Goal: Transaction & Acquisition: Purchase product/service

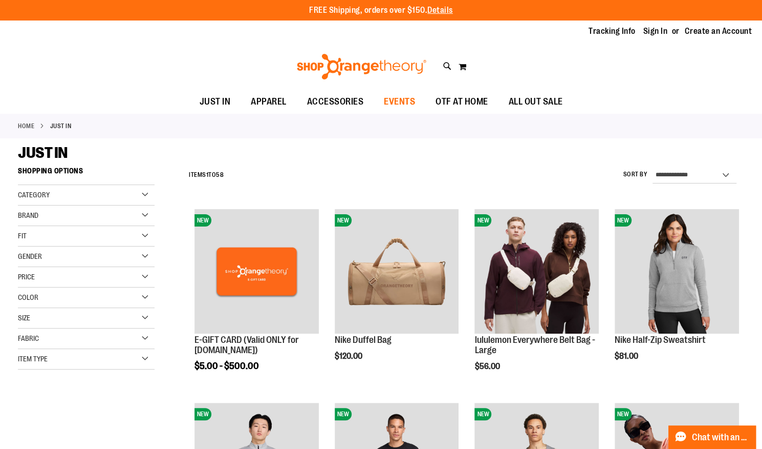
type input "**********"
click at [396, 99] on span "EVENTS" at bounding box center [399, 101] width 31 height 23
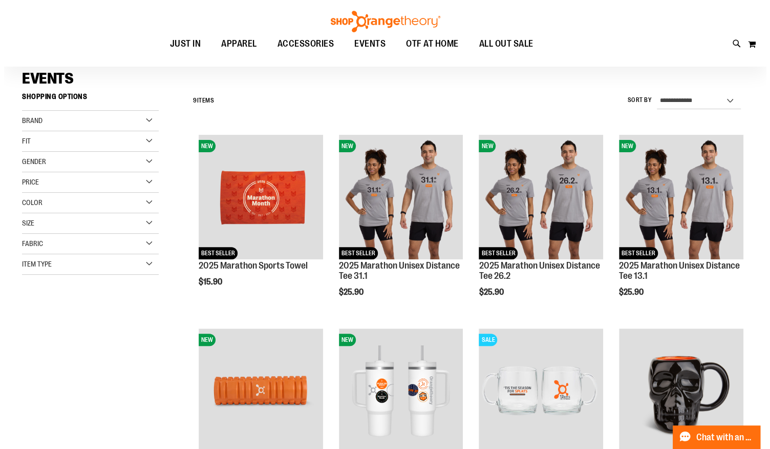
scroll to position [74, 0]
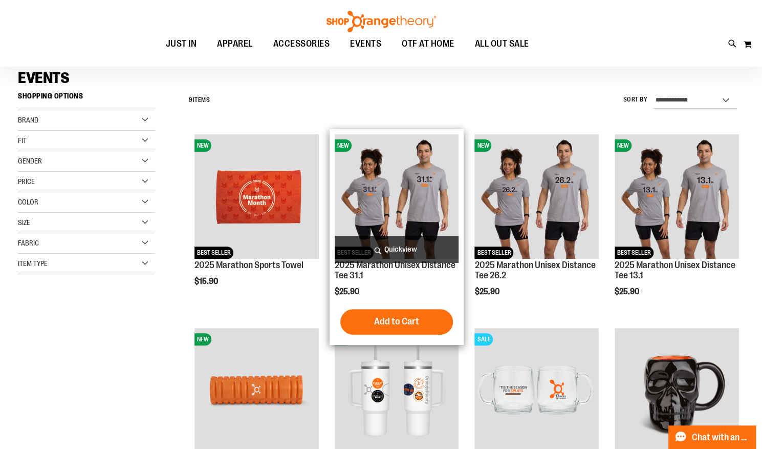
type input "**********"
click at [396, 248] on span "Quickview" at bounding box center [397, 249] width 124 height 27
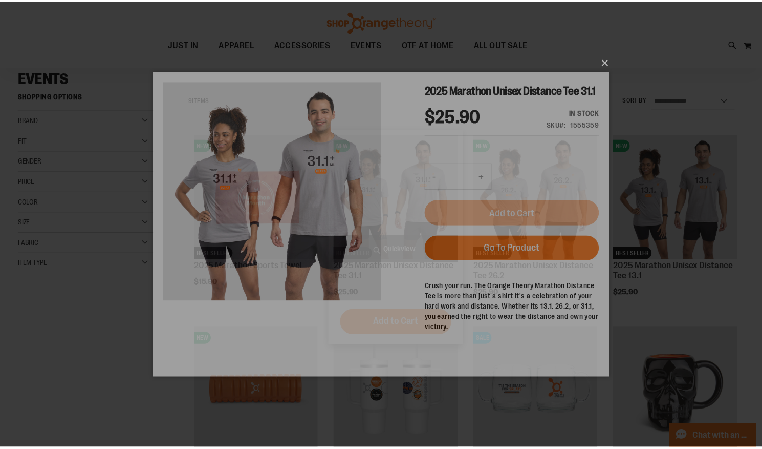
scroll to position [0, 0]
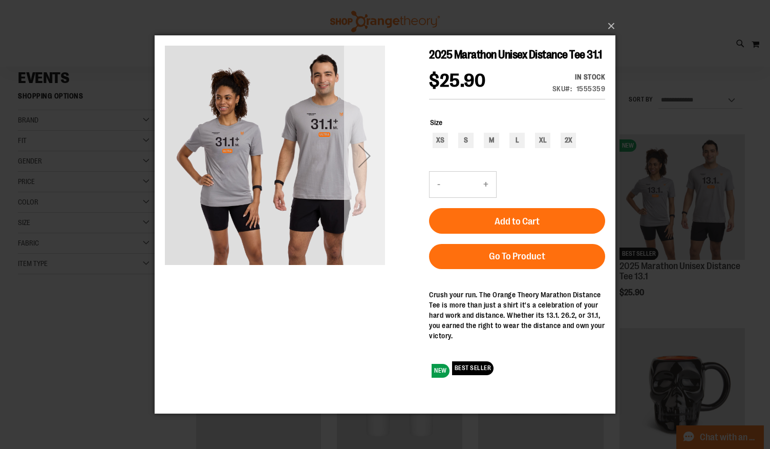
click at [366, 154] on div "Next" at bounding box center [364, 155] width 41 height 41
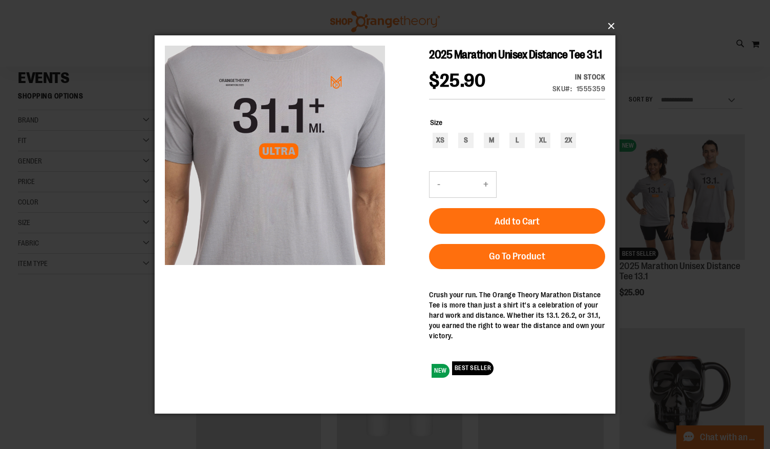
click at [611, 25] on button "×" at bounding box center [388, 26] width 461 height 23
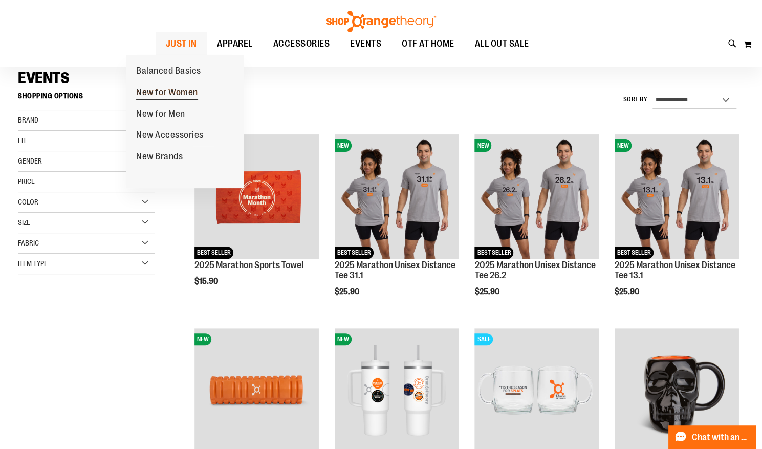
click at [164, 89] on span "New for Women" at bounding box center [167, 93] width 62 height 13
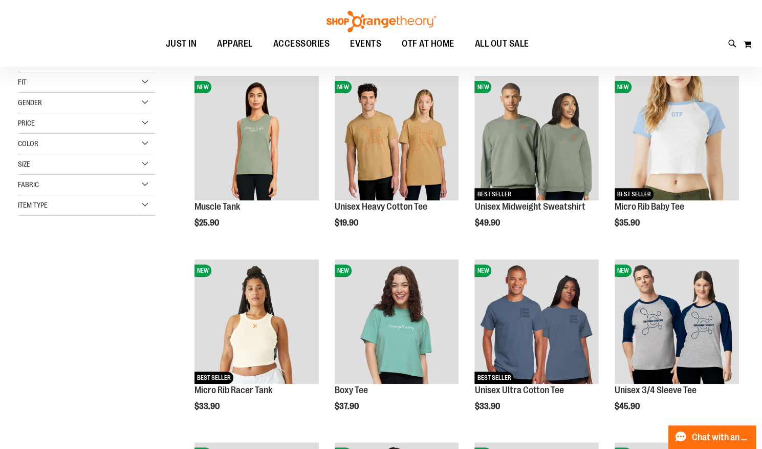
scroll to position [145, 0]
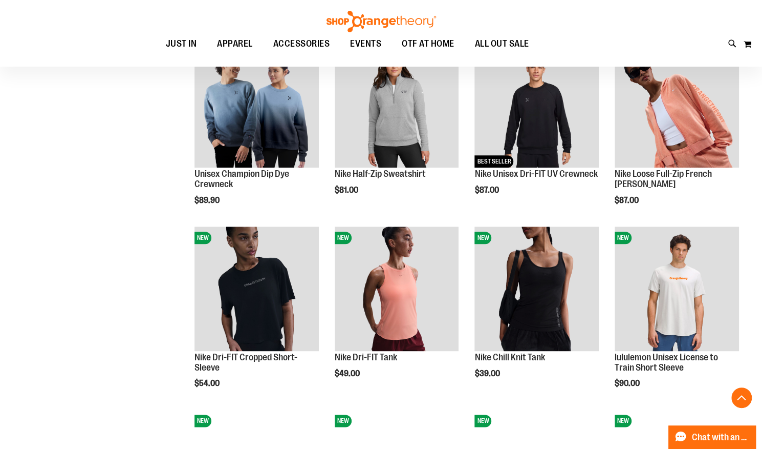
scroll to position [532, 0]
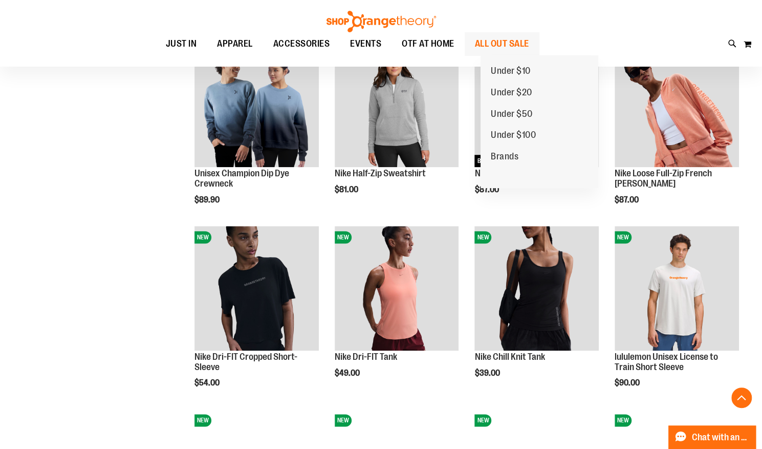
type input "**********"
click at [518, 41] on span "ALL OUT SALE" at bounding box center [502, 43] width 54 height 23
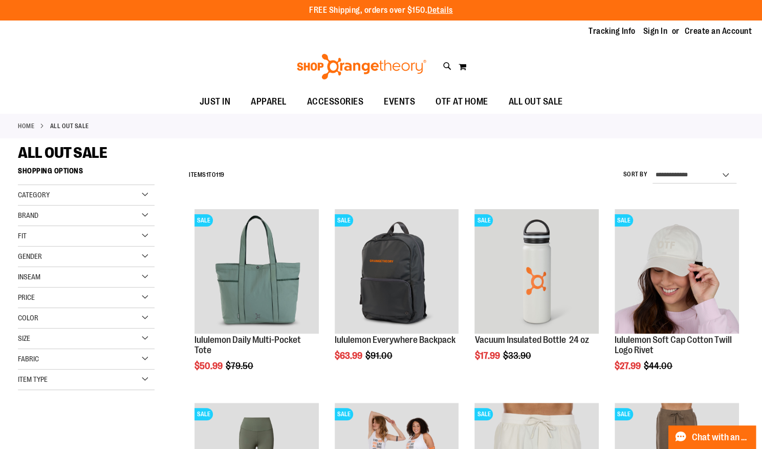
type input "**********"
click at [725, 175] on select "**********" at bounding box center [695, 175] width 84 height 16
select select "*********"
click at [653, 167] on select "**********" at bounding box center [695, 175] width 84 height 16
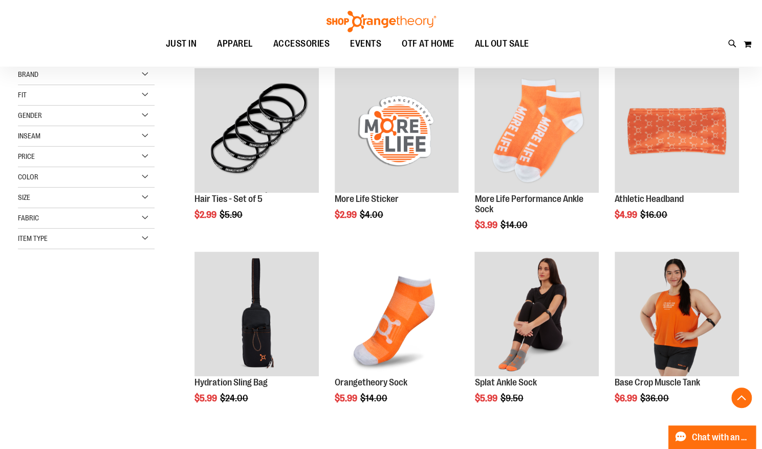
scroll to position [161, 0]
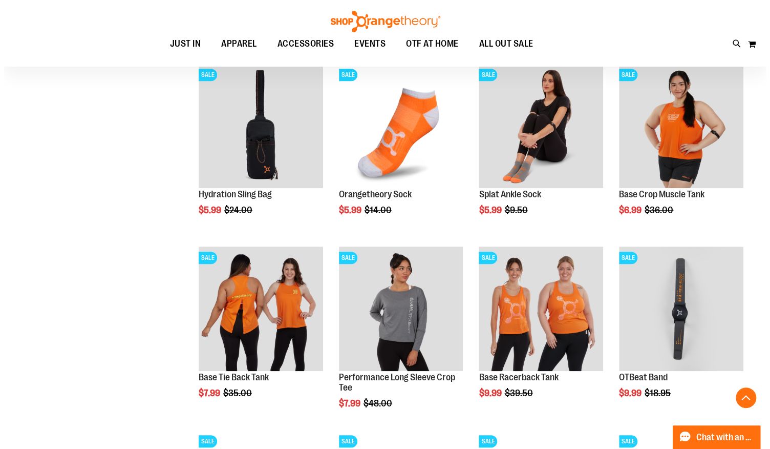
scroll to position [329, 0]
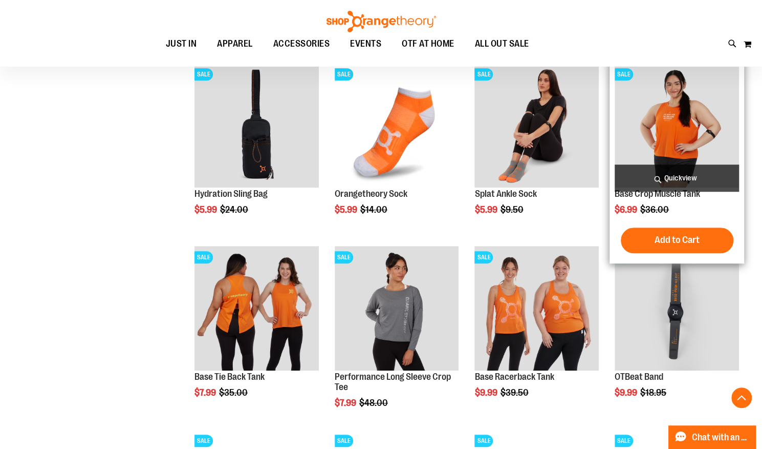
click at [679, 178] on span "Quickview" at bounding box center [677, 177] width 124 height 27
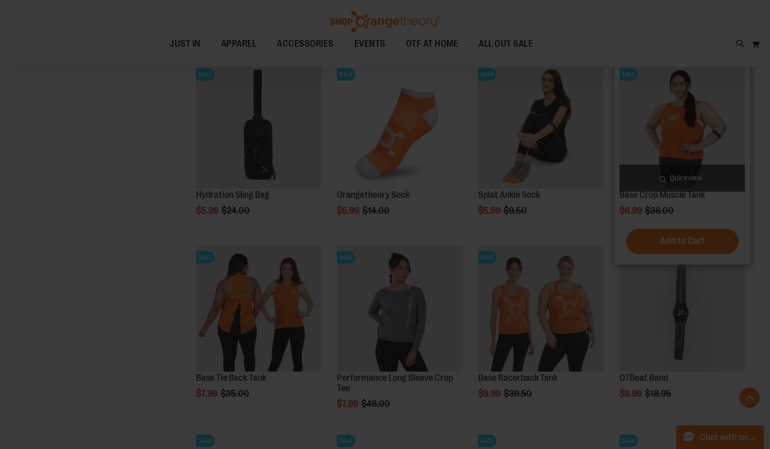
scroll to position [0, 0]
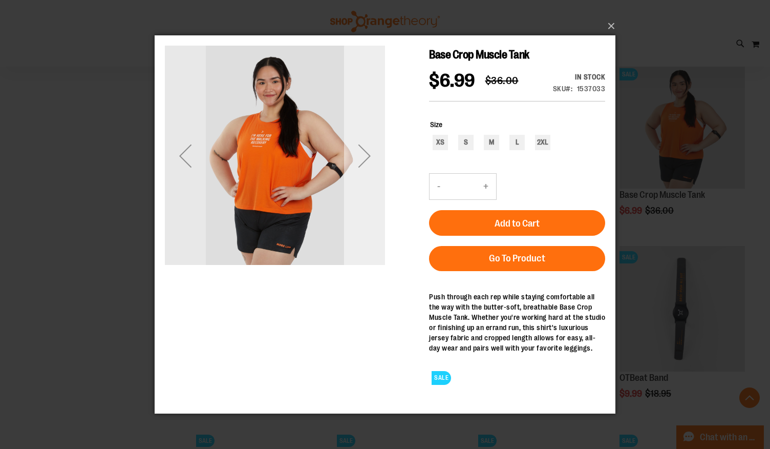
click at [363, 156] on div "Next" at bounding box center [364, 155] width 41 height 41
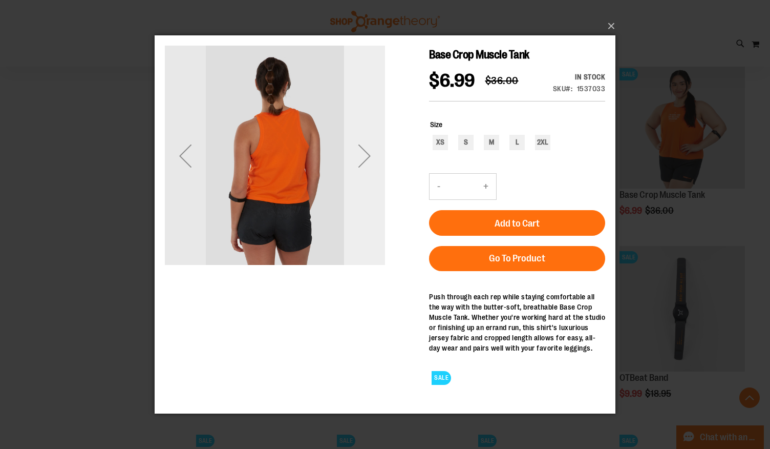
click at [363, 156] on div "Next" at bounding box center [364, 155] width 41 height 41
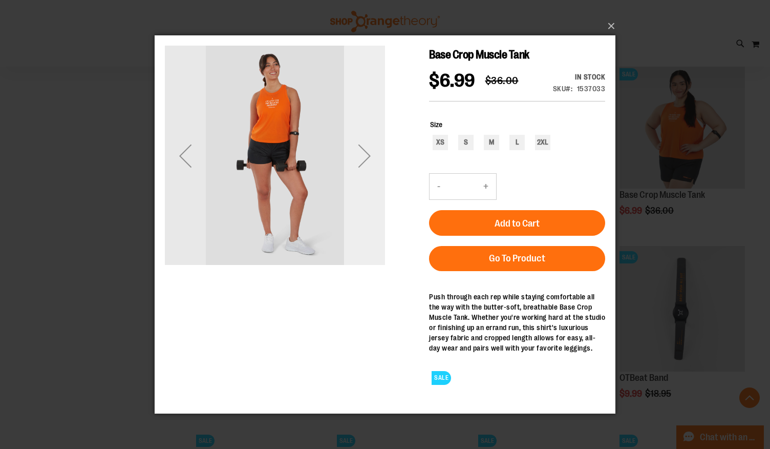
click at [363, 156] on div "Next" at bounding box center [364, 155] width 41 height 41
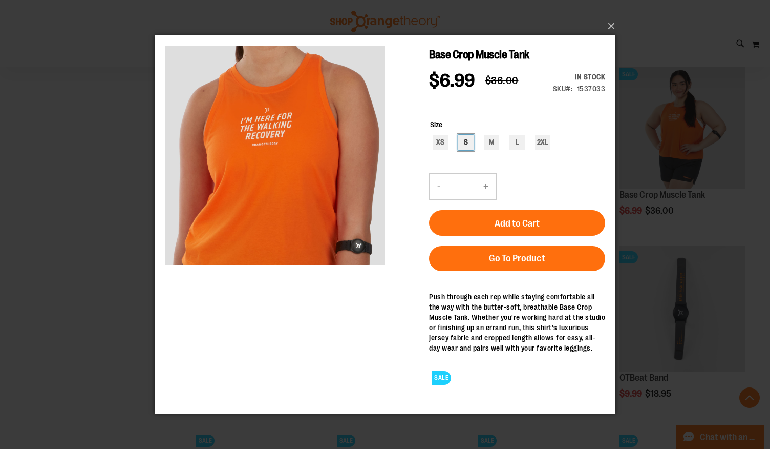
click at [466, 143] on div "S" at bounding box center [465, 141] width 15 height 15
type input "***"
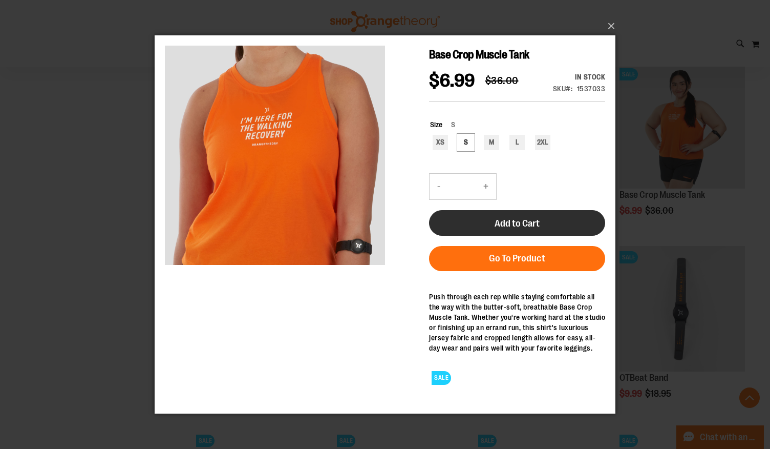
click at [517, 220] on span "Add to Cart" at bounding box center [517, 222] width 45 height 11
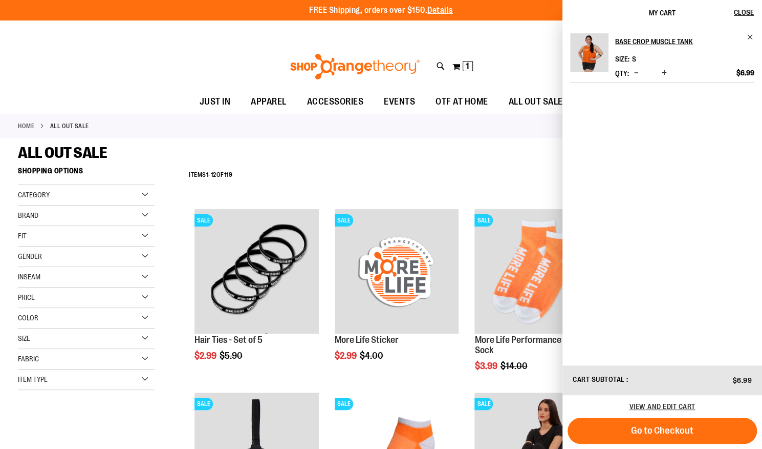
click at [147, 417] on div at bounding box center [94, 420] width 152 height 20
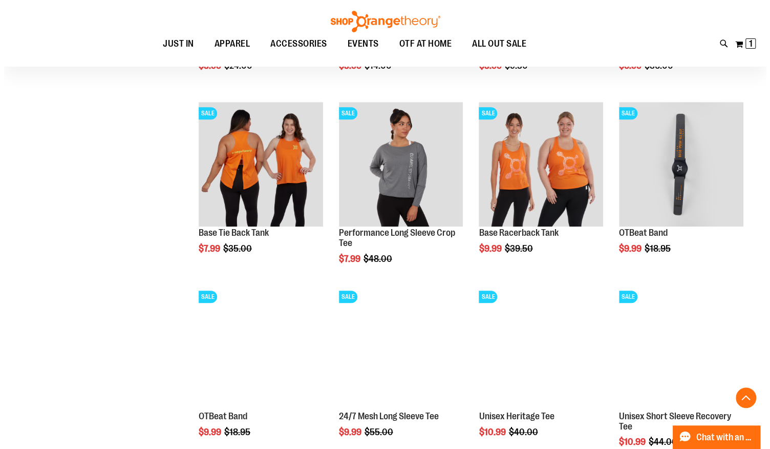
scroll to position [456, 0]
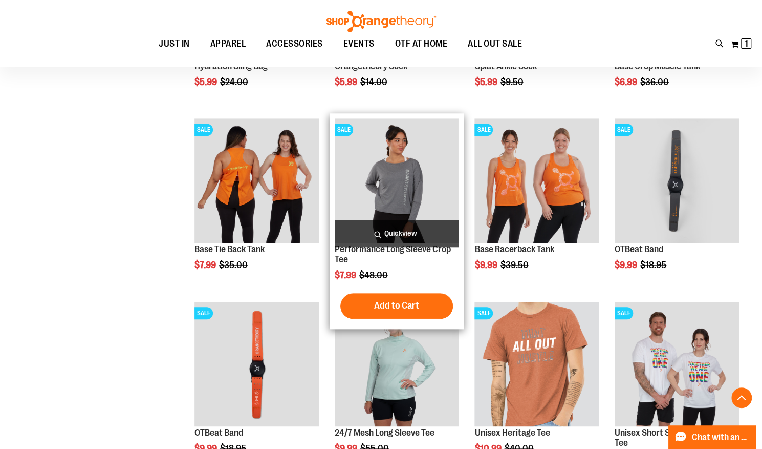
click at [400, 233] on span "Quickview" at bounding box center [397, 233] width 124 height 27
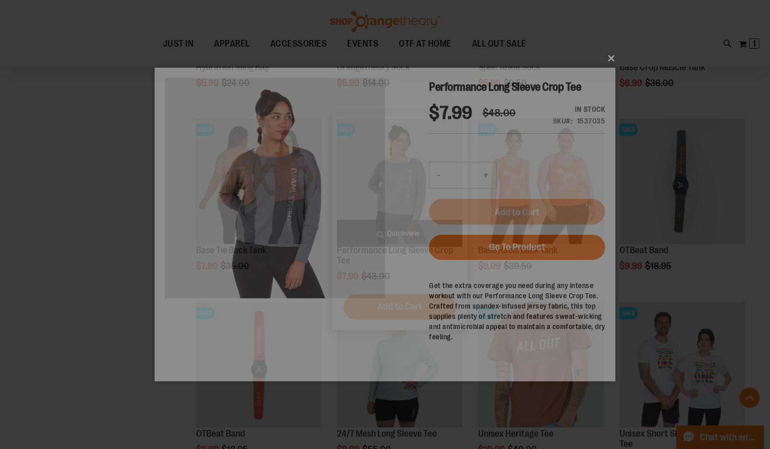
scroll to position [0, 0]
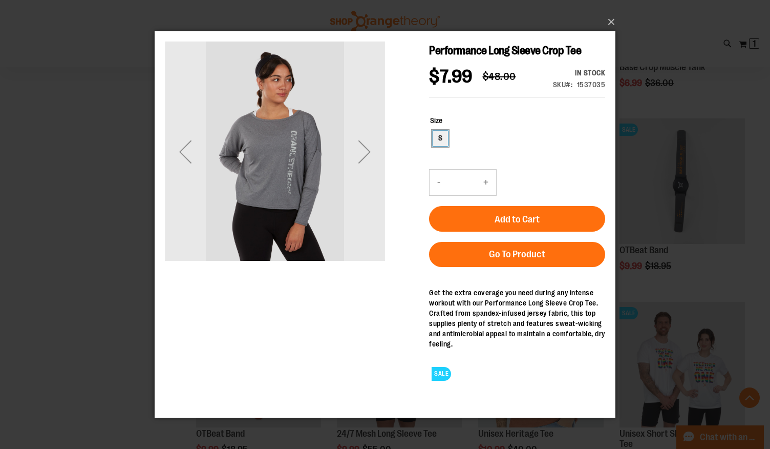
click at [439, 145] on div "S" at bounding box center [440, 137] width 15 height 15
type input "***"
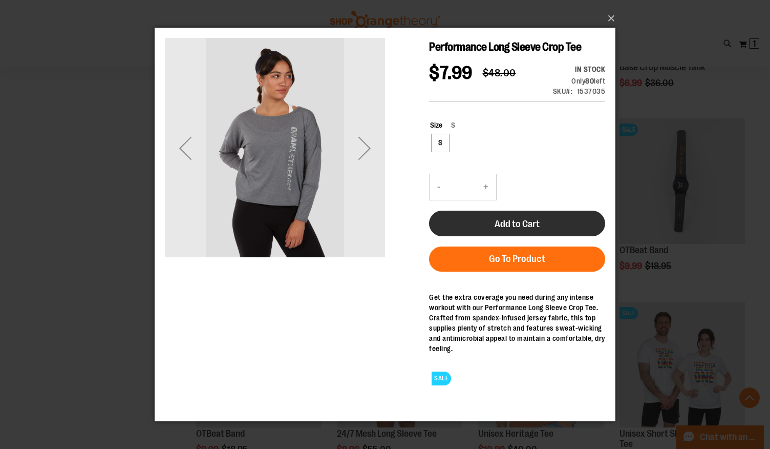
click at [507, 229] on span "Add to Cart" at bounding box center [517, 223] width 45 height 11
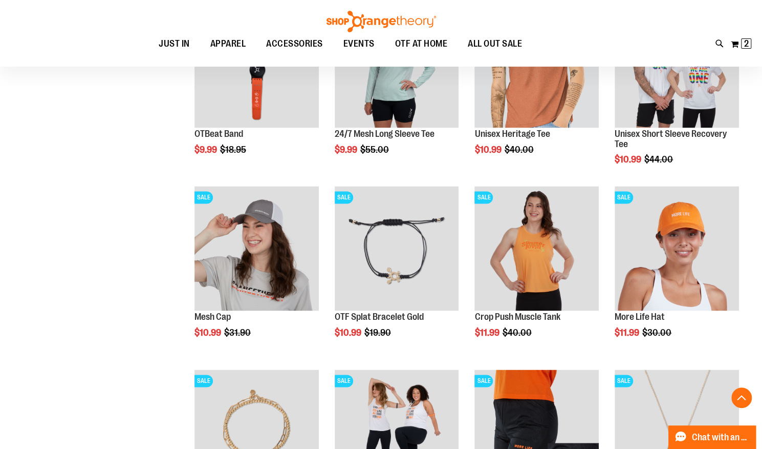
scroll to position [792, 0]
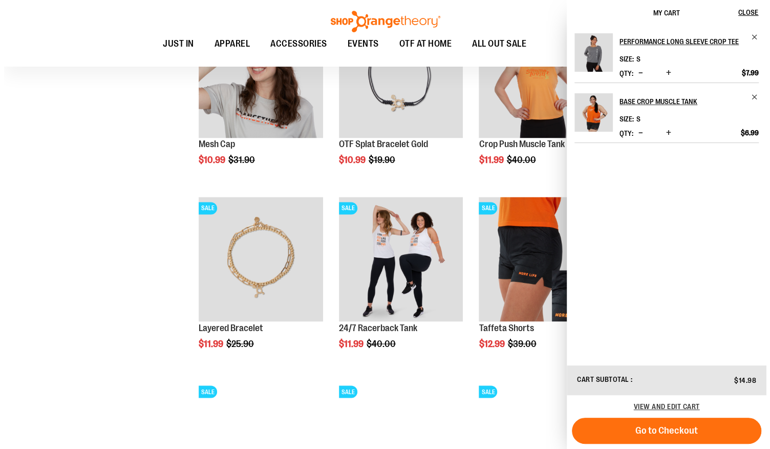
scroll to position [928, 0]
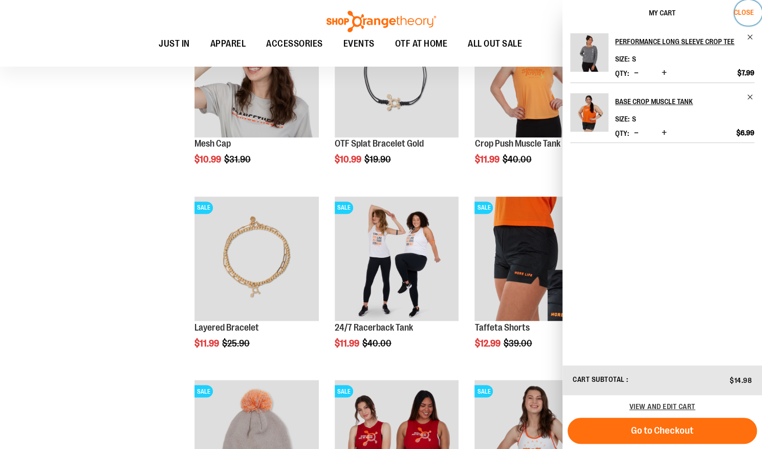
click at [737, 10] on span "Close" at bounding box center [744, 12] width 20 height 8
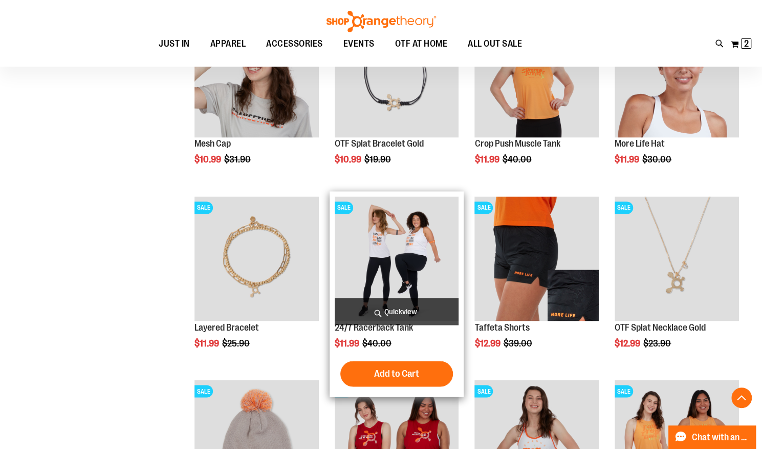
click at [402, 309] on span "Quickview" at bounding box center [397, 310] width 124 height 27
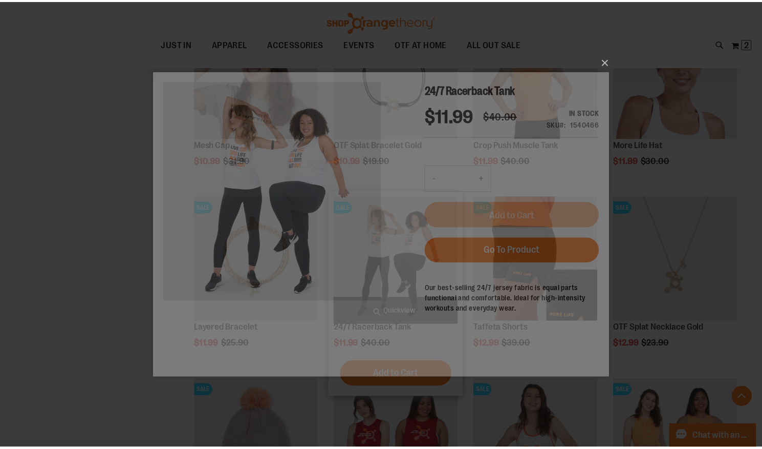
scroll to position [0, 0]
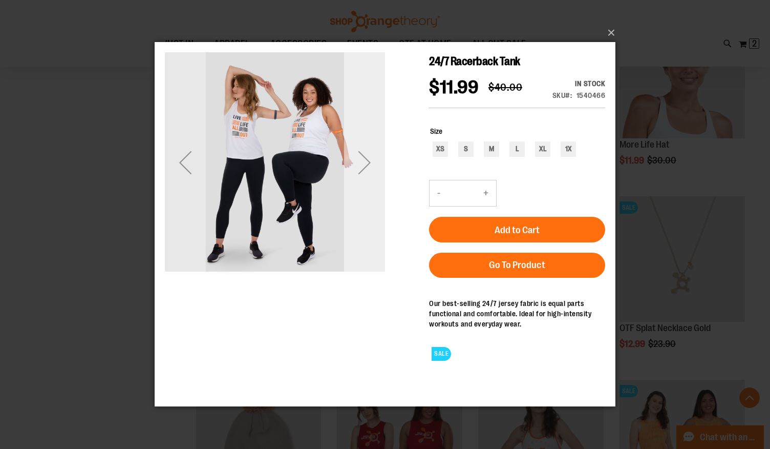
click at [365, 161] on div "Next" at bounding box center [364, 162] width 41 height 41
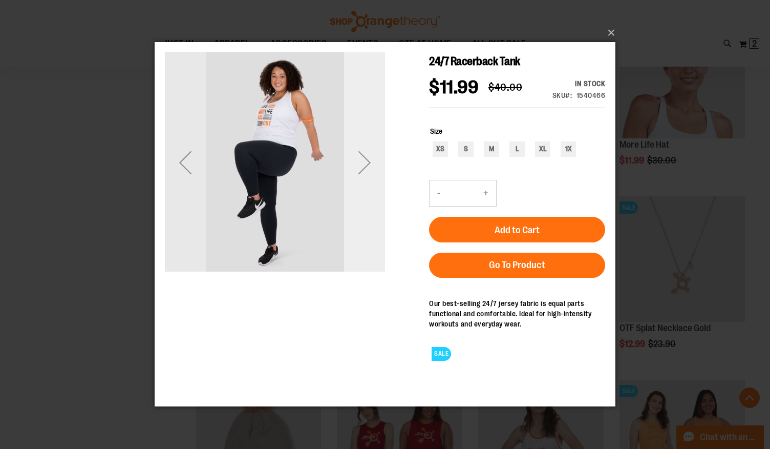
click at [365, 161] on div "Next" at bounding box center [364, 162] width 41 height 41
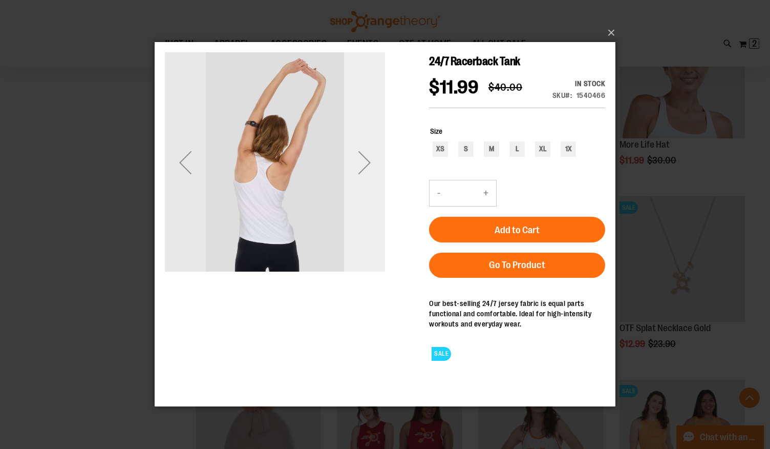
click at [365, 161] on div "Next" at bounding box center [364, 162] width 41 height 41
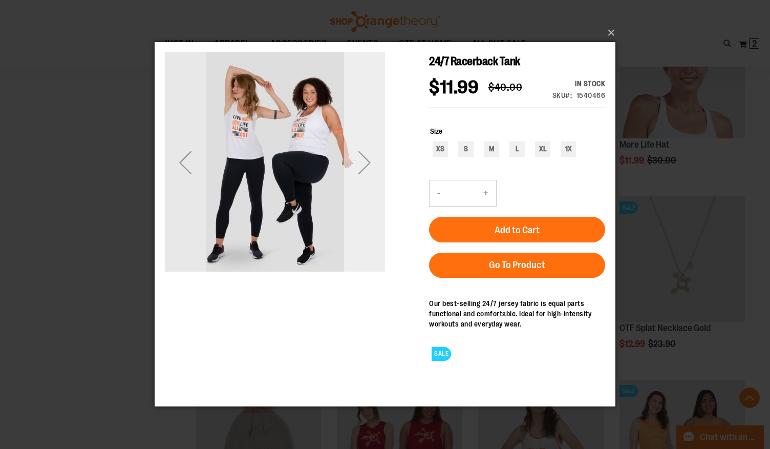
click at [365, 161] on div "Next" at bounding box center [364, 162] width 41 height 41
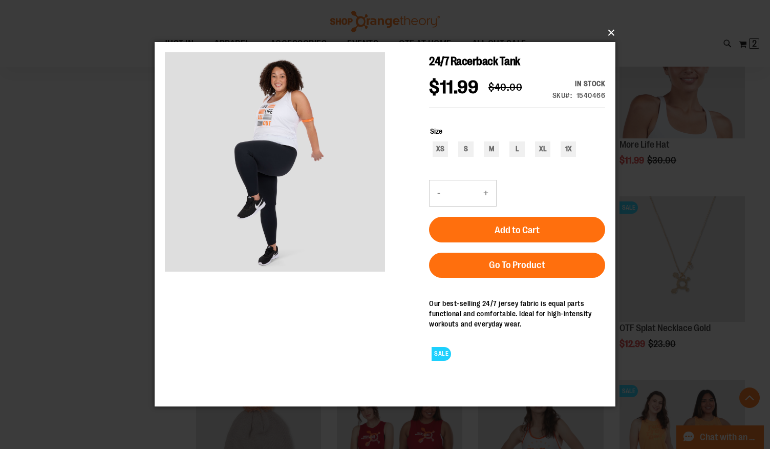
click at [610, 34] on button "×" at bounding box center [388, 33] width 461 height 23
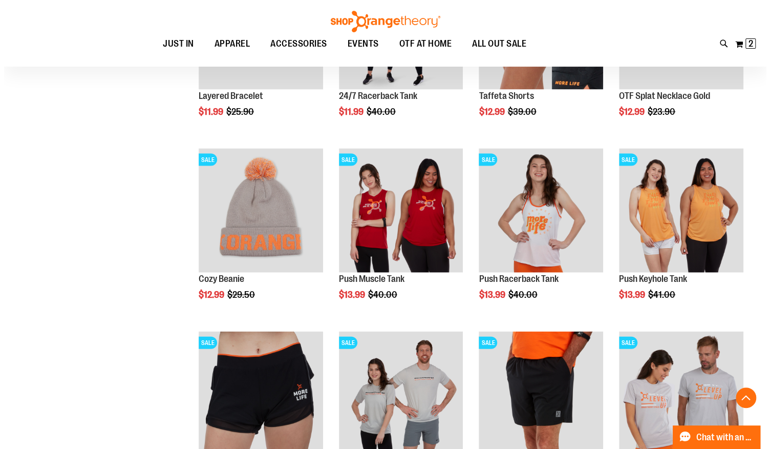
scroll to position [1159, 0]
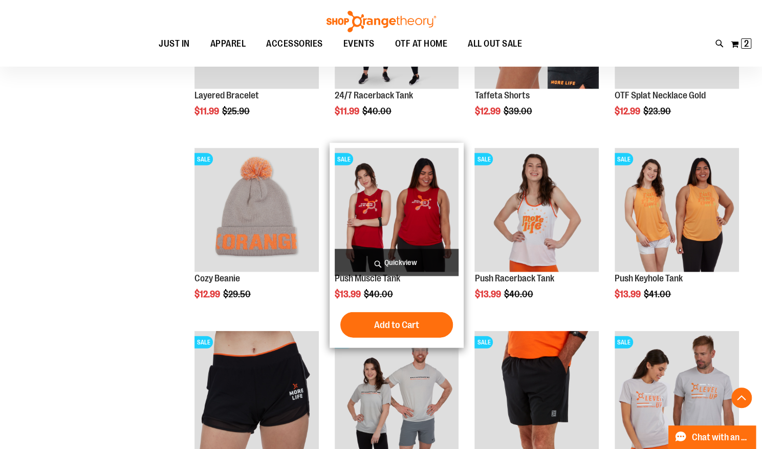
click at [409, 261] on span "Quickview" at bounding box center [397, 262] width 124 height 27
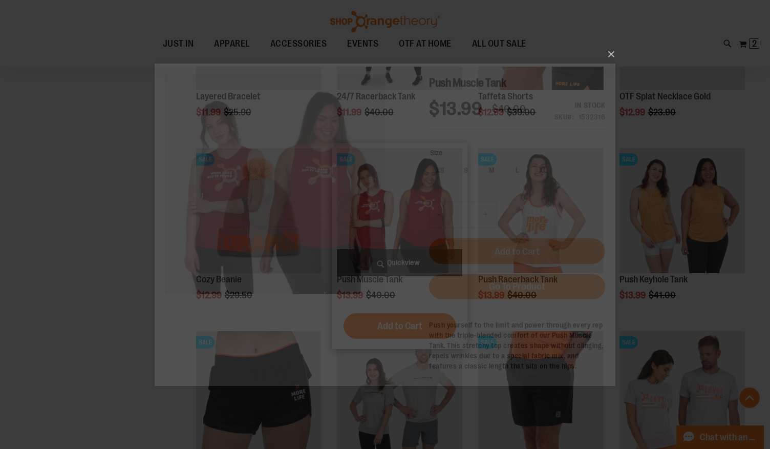
scroll to position [0, 0]
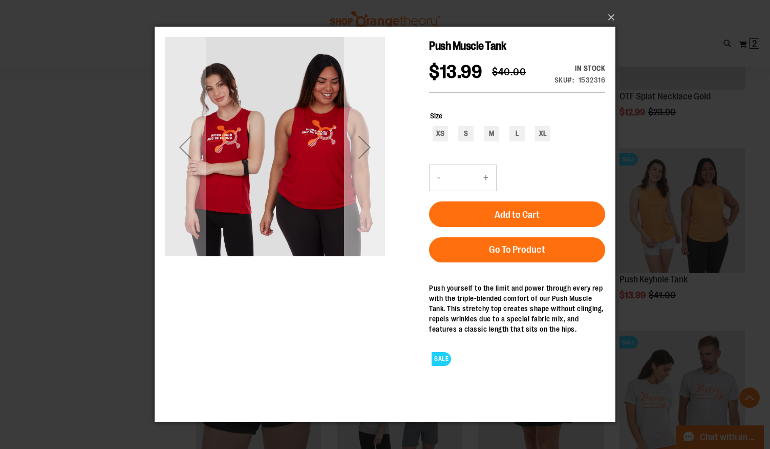
click at [368, 147] on div "Next" at bounding box center [364, 146] width 41 height 41
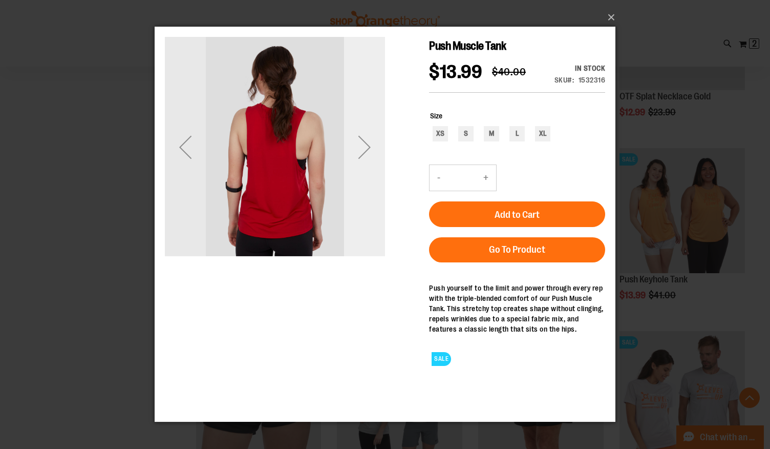
click at [368, 147] on div "Next" at bounding box center [364, 146] width 41 height 41
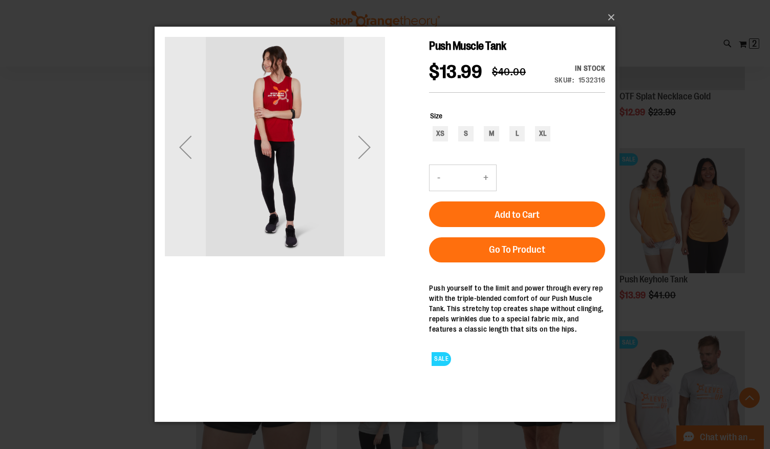
click at [368, 147] on div "Next" at bounding box center [364, 146] width 41 height 41
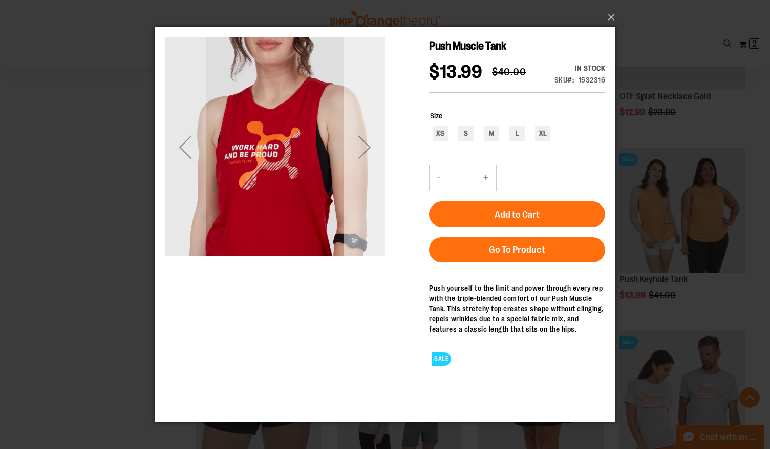
click at [368, 147] on div "Next" at bounding box center [364, 146] width 41 height 41
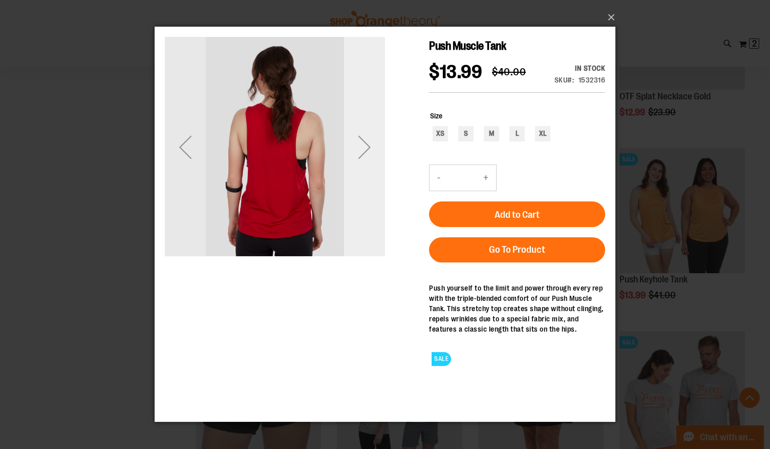
click at [368, 147] on div "Next" at bounding box center [364, 146] width 41 height 41
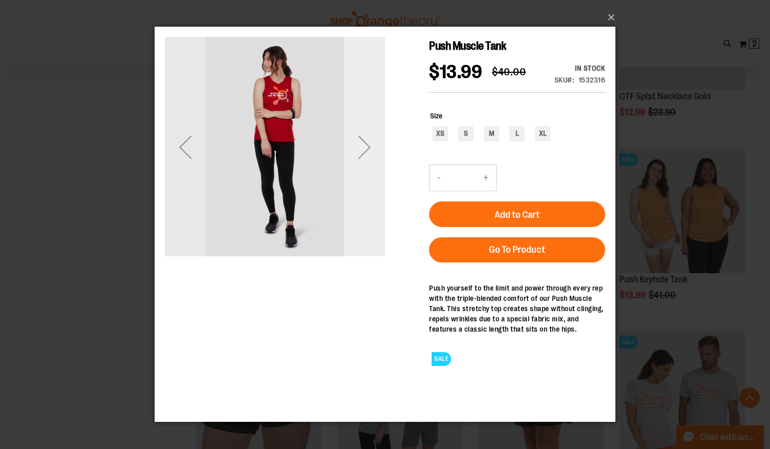
click at [368, 147] on div "Next" at bounding box center [364, 146] width 41 height 41
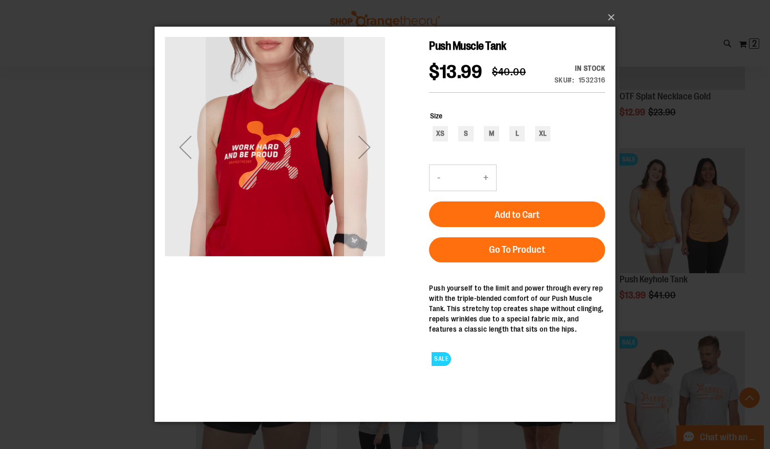
click at [368, 147] on div "Next" at bounding box center [364, 146] width 41 height 41
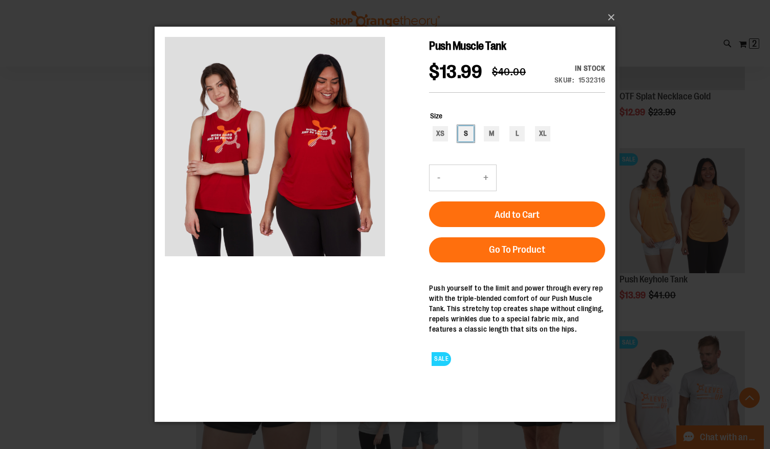
click at [466, 141] on div "S" at bounding box center [465, 133] width 15 height 15
type input "***"
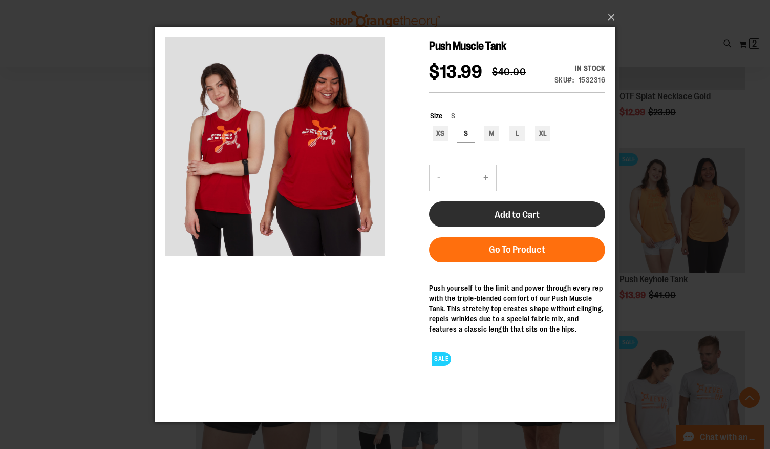
click at [519, 220] on span "Add to Cart" at bounding box center [517, 214] width 45 height 11
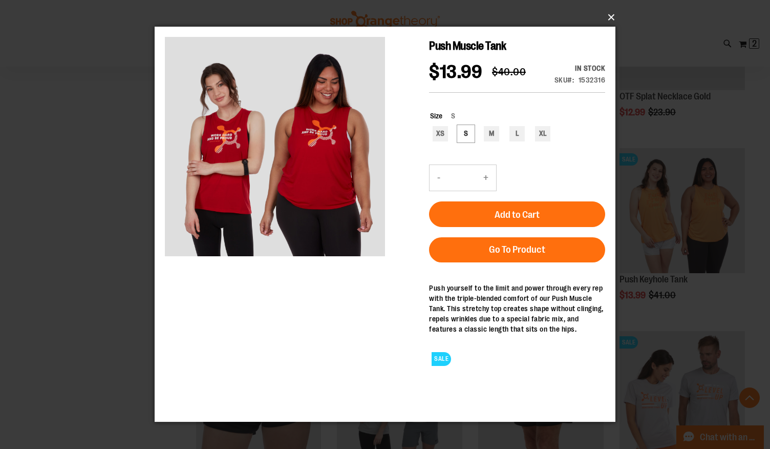
click at [611, 15] on button "×" at bounding box center [388, 17] width 461 height 23
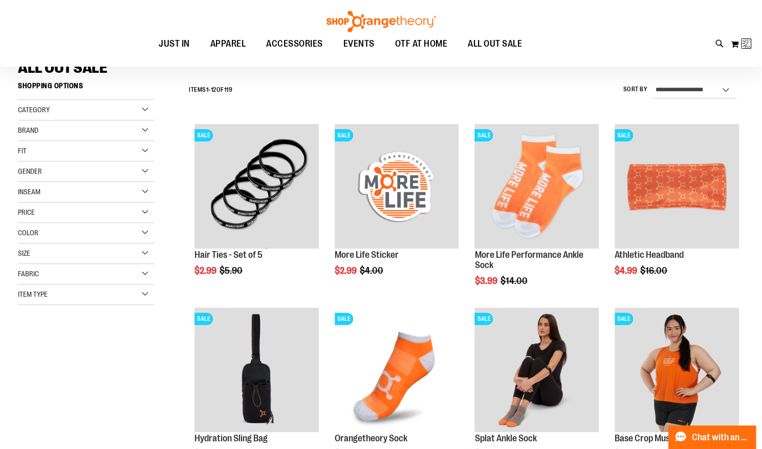
click at [611, 15] on div "Toggle Nav Search Popular Suggestions Advanced Search" at bounding box center [381, 33] width 762 height 67
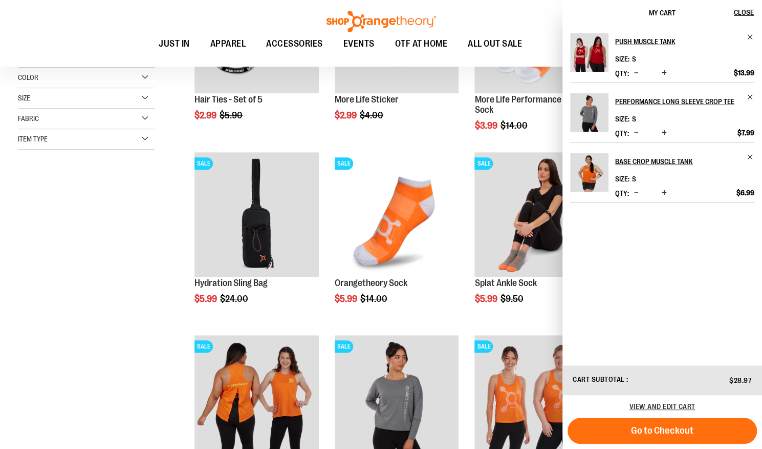
scroll to position [241, 0]
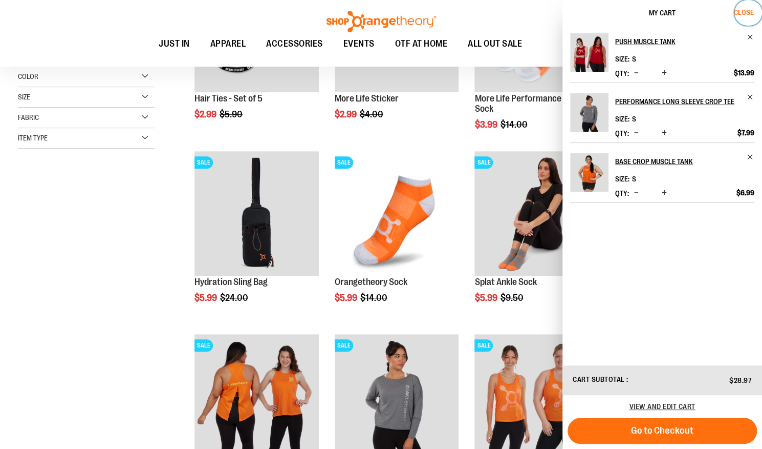
click at [742, 14] on span "Close" at bounding box center [744, 12] width 20 height 8
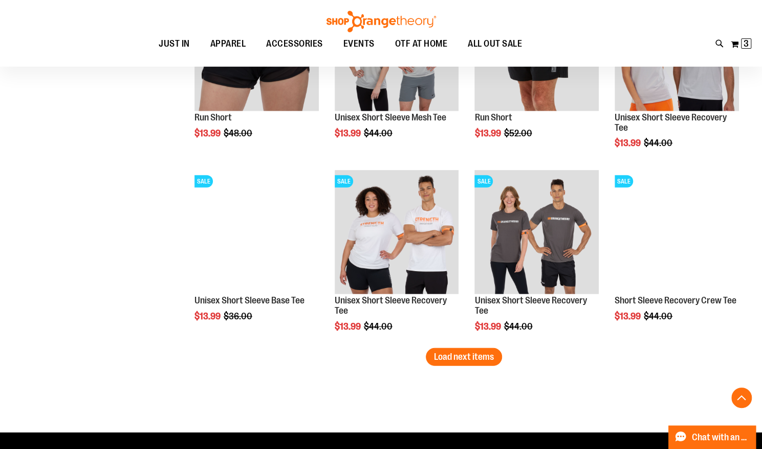
scroll to position [1561, 0]
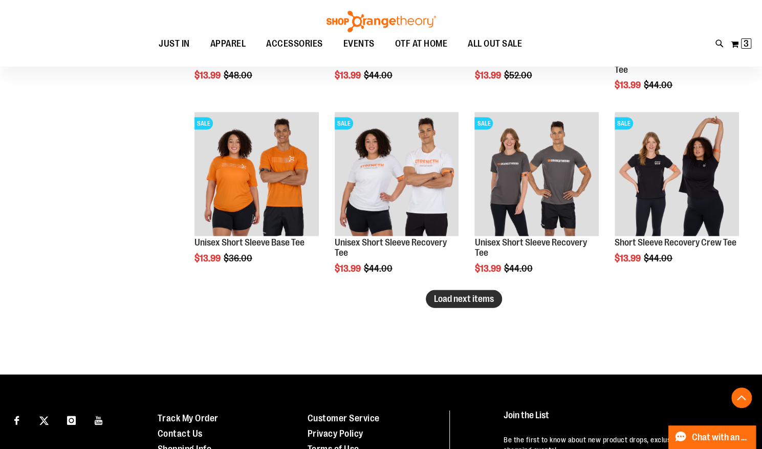
click at [458, 296] on span "Load next items" at bounding box center [464, 298] width 60 height 10
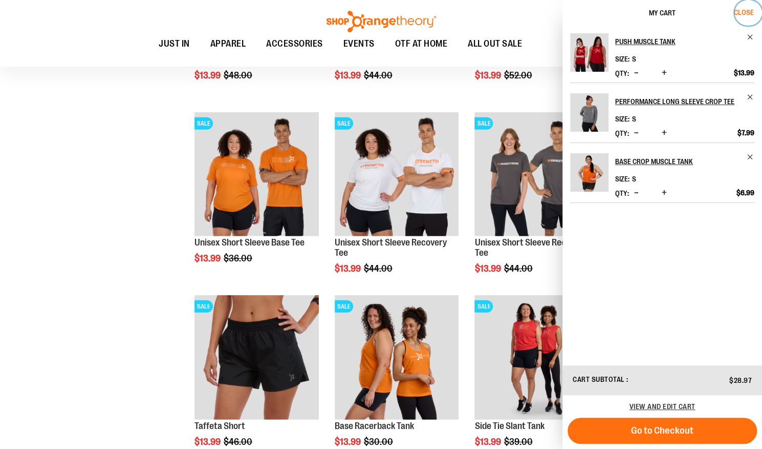
click at [747, 11] on span "Close" at bounding box center [744, 12] width 20 height 8
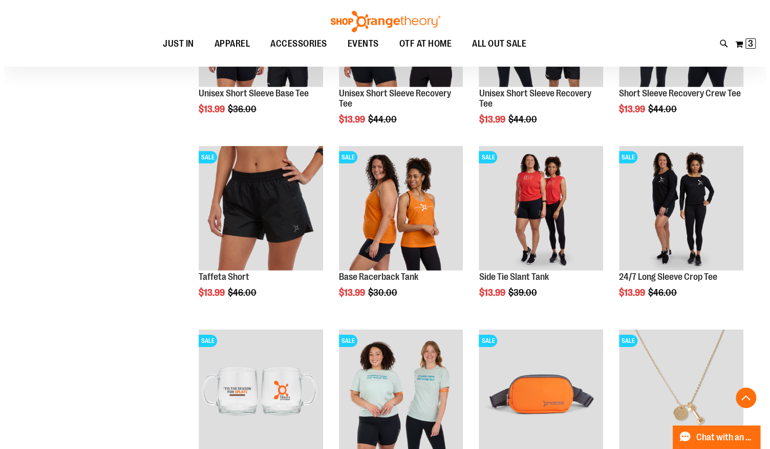
scroll to position [1715, 0]
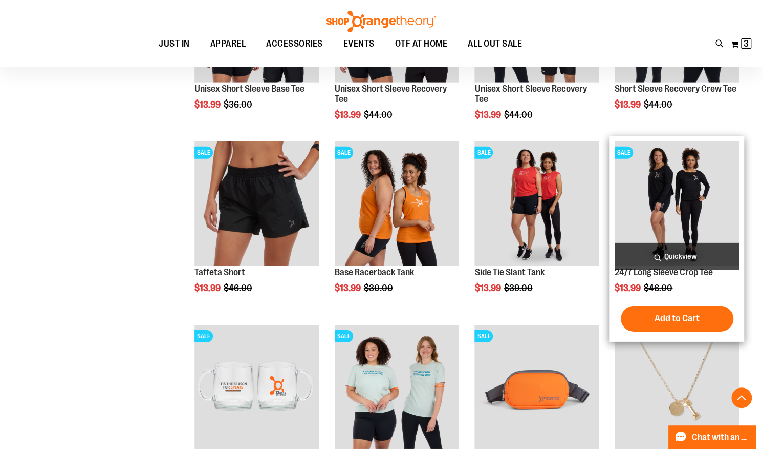
click at [679, 254] on span "Quickview" at bounding box center [677, 256] width 124 height 27
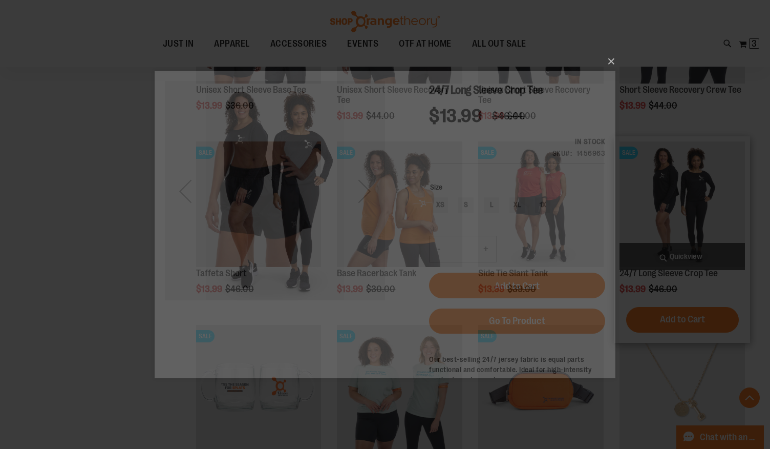
scroll to position [0, 0]
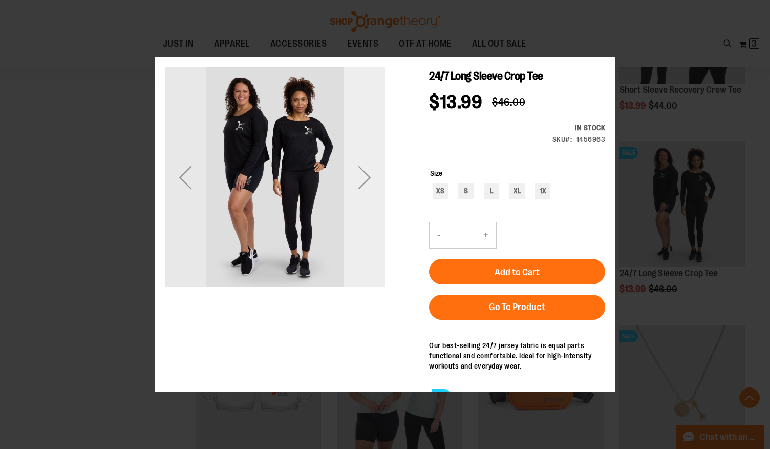
click at [367, 187] on div "Next" at bounding box center [364, 176] width 41 height 41
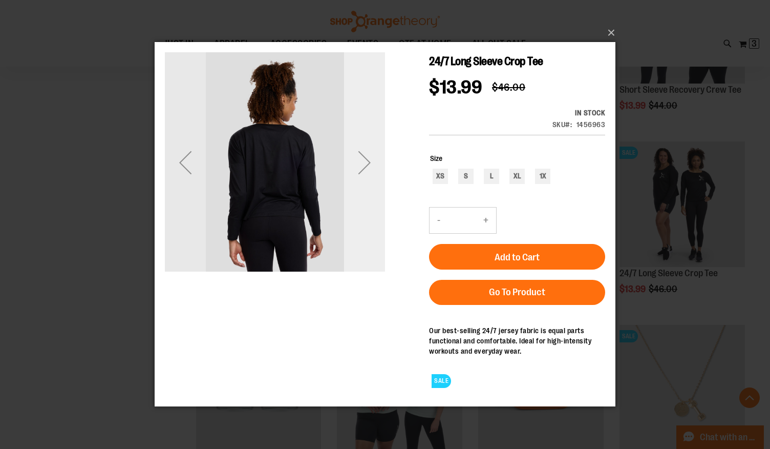
click at [367, 180] on div "Next" at bounding box center [364, 162] width 41 height 41
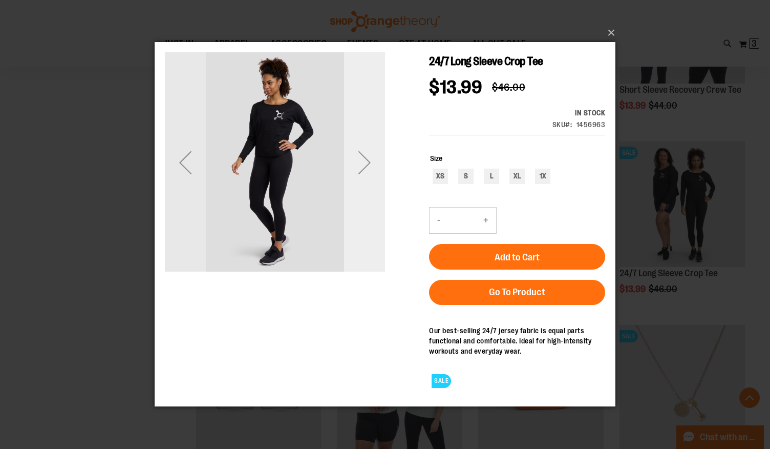
click at [367, 180] on div "Next" at bounding box center [364, 162] width 41 height 41
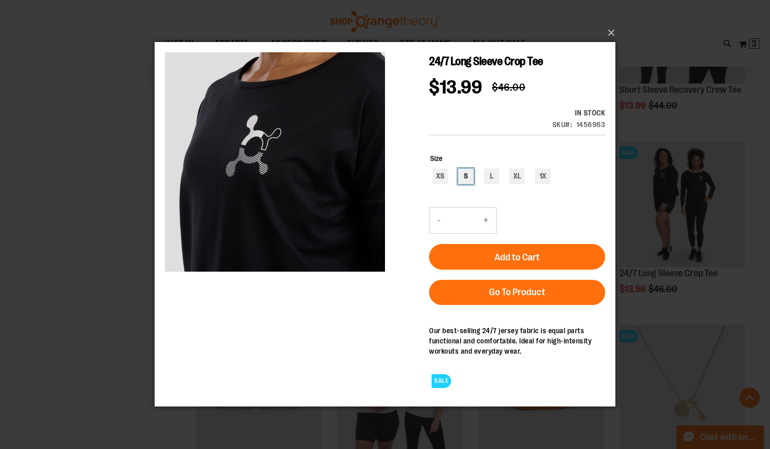
click at [462, 178] on div "S" at bounding box center [465, 175] width 15 height 15
type input "***"
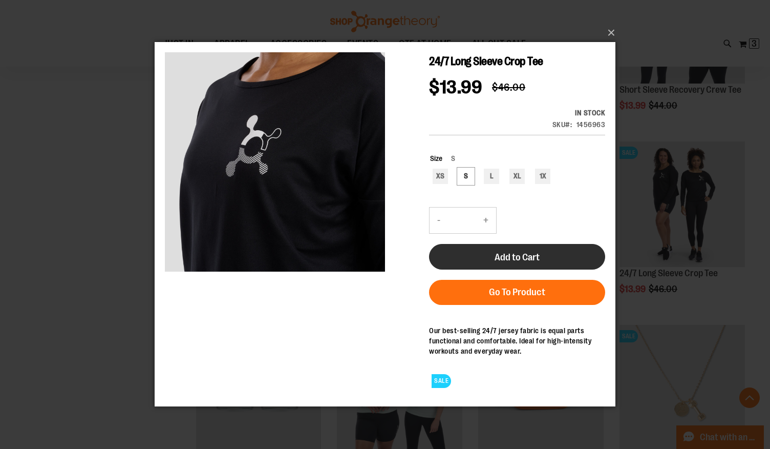
click at [520, 254] on span "Add to Cart" at bounding box center [517, 256] width 45 height 11
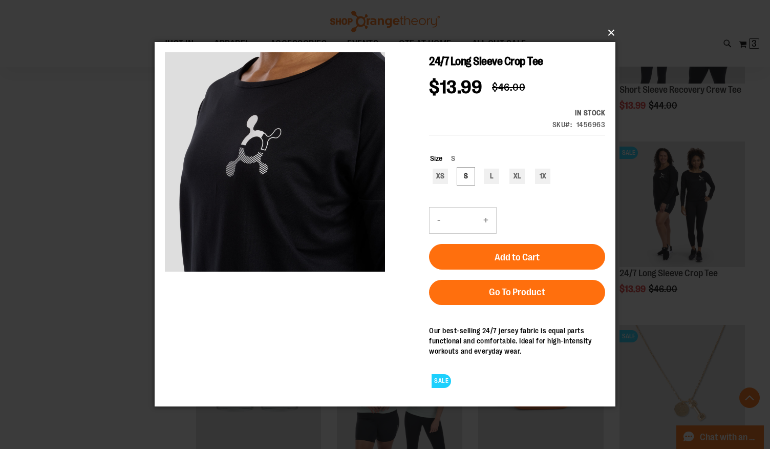
click at [611, 34] on button "×" at bounding box center [388, 33] width 461 height 23
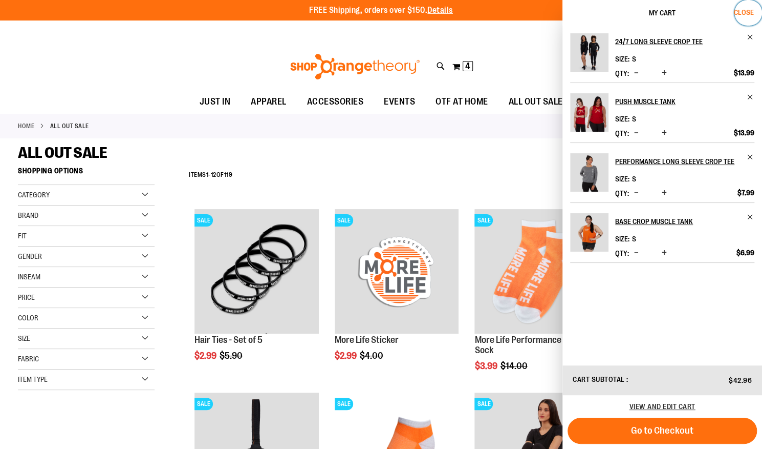
click at [737, 13] on span "Close" at bounding box center [744, 12] width 20 height 8
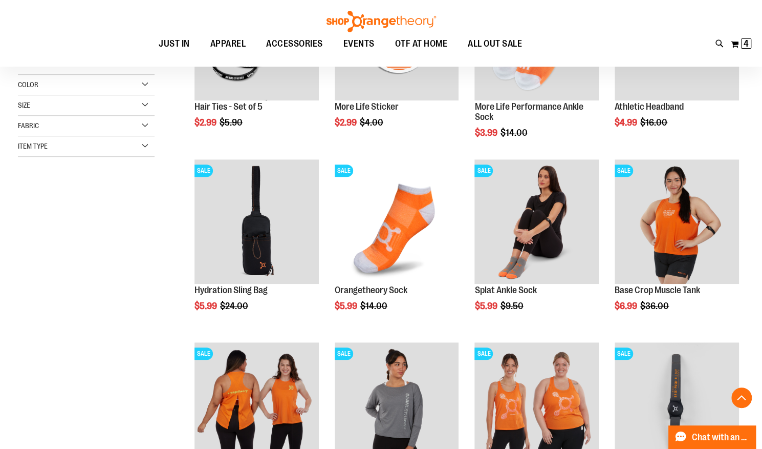
scroll to position [266, 0]
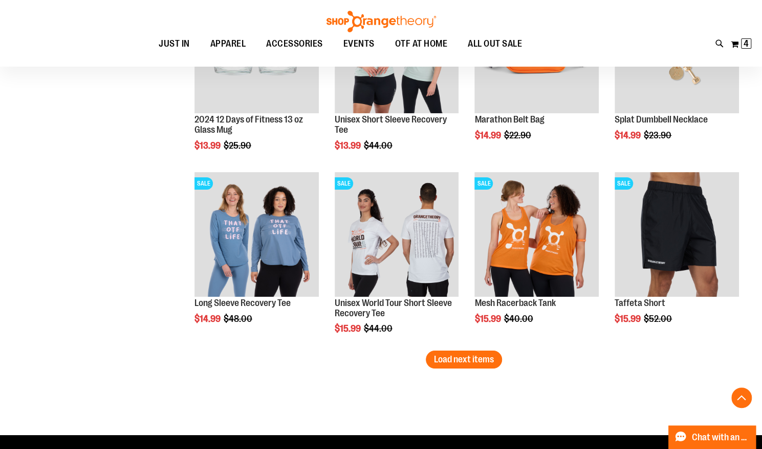
scroll to position [2092, 0]
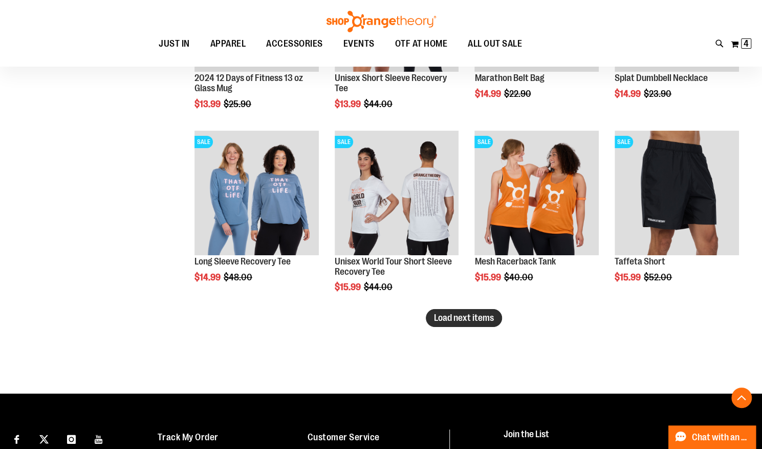
click at [466, 316] on span "Load next items" at bounding box center [464, 317] width 60 height 10
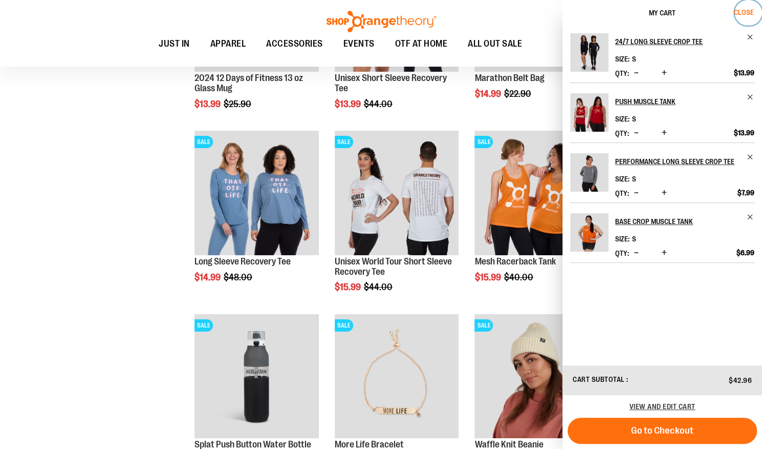
click at [752, 17] on button "Close" at bounding box center [749, 13] width 28 height 26
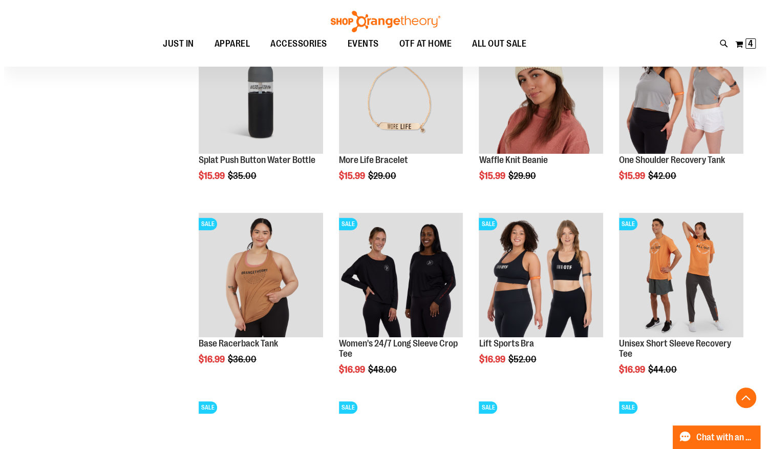
scroll to position [2376, 0]
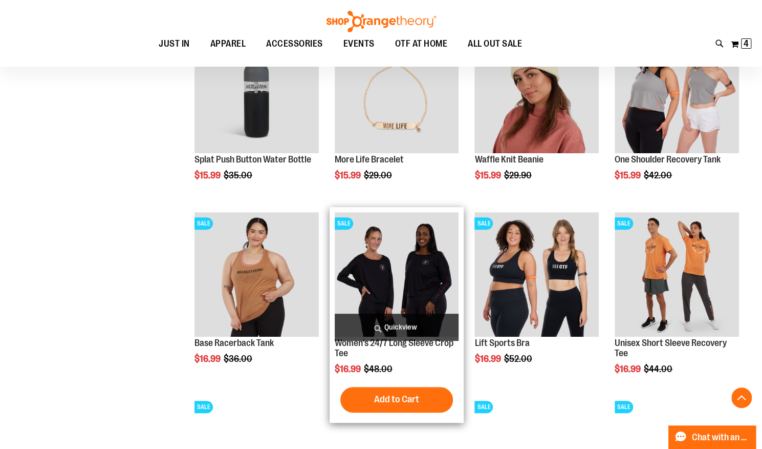
click at [400, 325] on span "Quickview" at bounding box center [397, 326] width 124 height 27
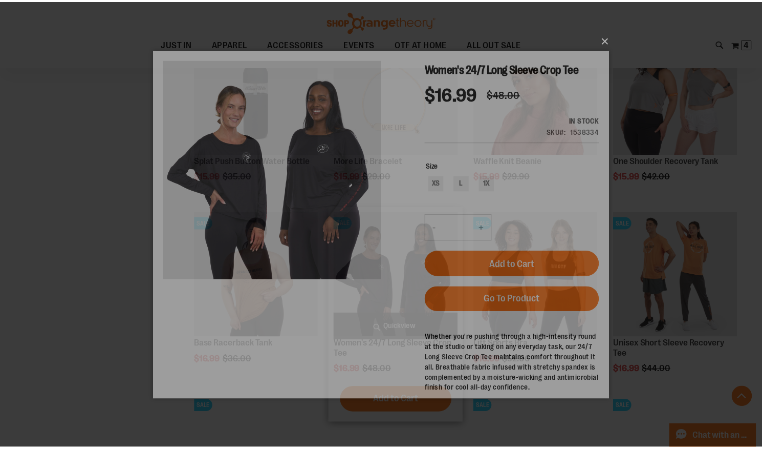
scroll to position [0, 0]
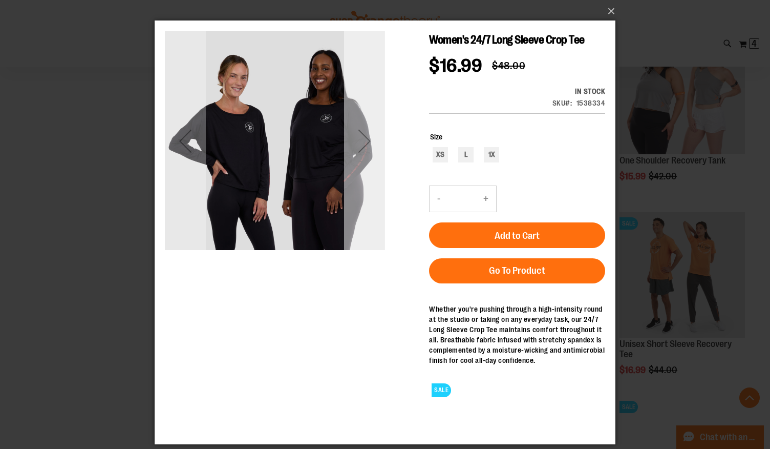
click at [365, 141] on div "Next" at bounding box center [364, 140] width 41 height 41
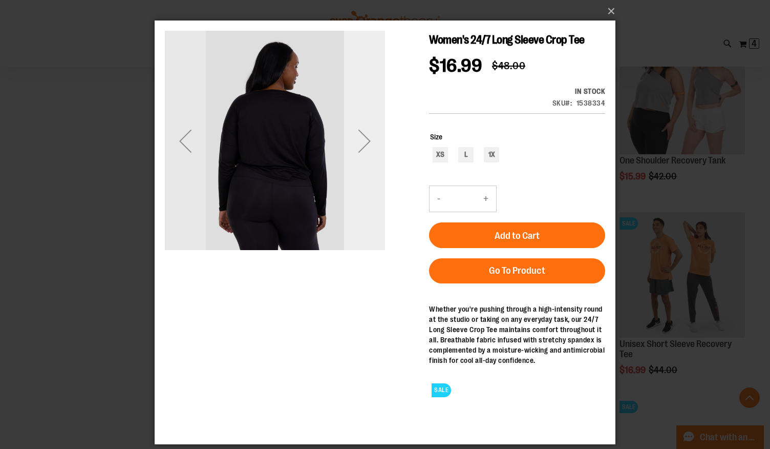
click at [365, 141] on div "Next" at bounding box center [364, 140] width 41 height 41
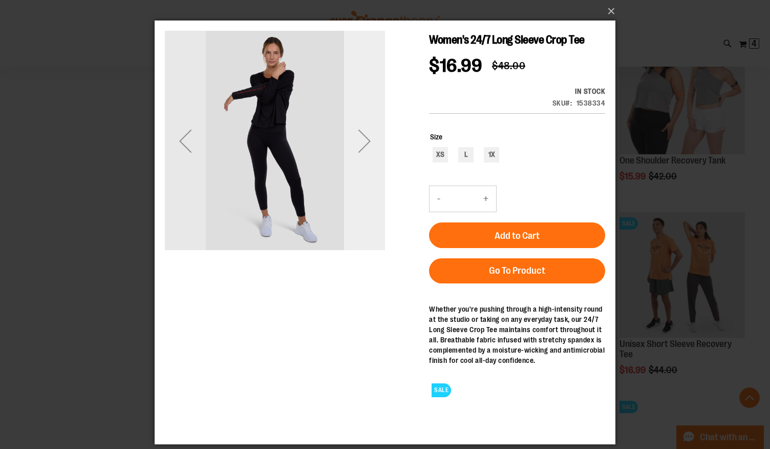
click at [365, 141] on div "Next" at bounding box center [364, 140] width 41 height 41
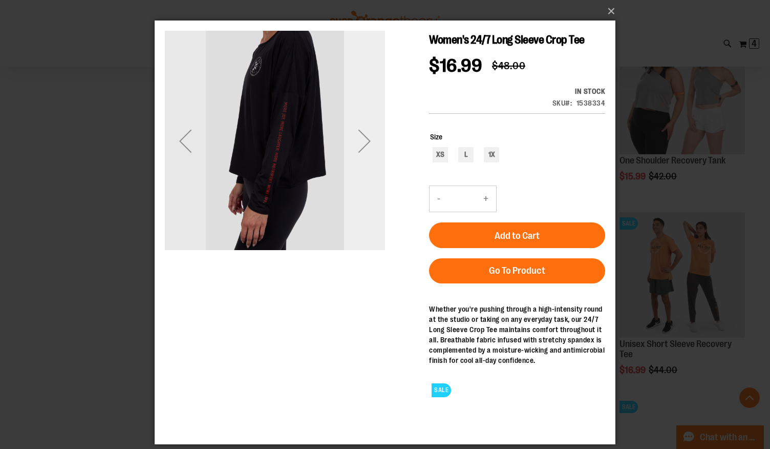
click at [365, 141] on div "Next" at bounding box center [364, 140] width 41 height 41
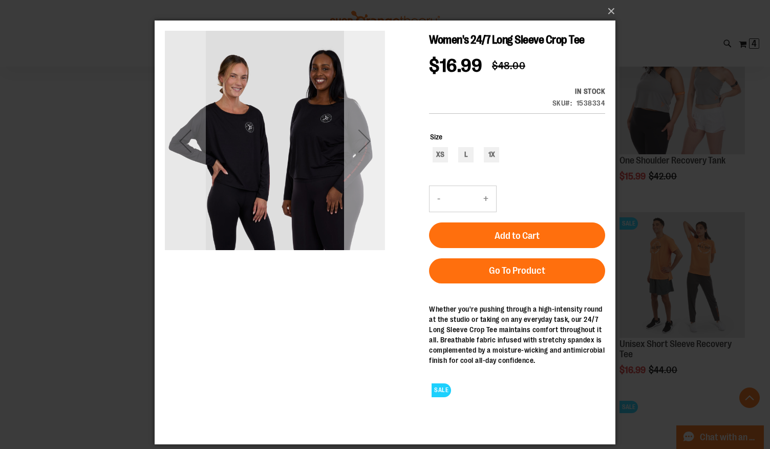
click at [365, 141] on div "Next" at bounding box center [364, 140] width 41 height 41
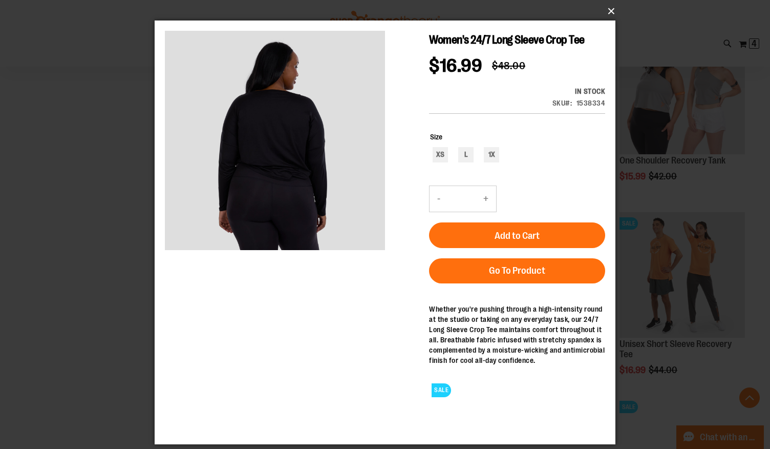
click at [613, 8] on button "×" at bounding box center [388, 11] width 461 height 23
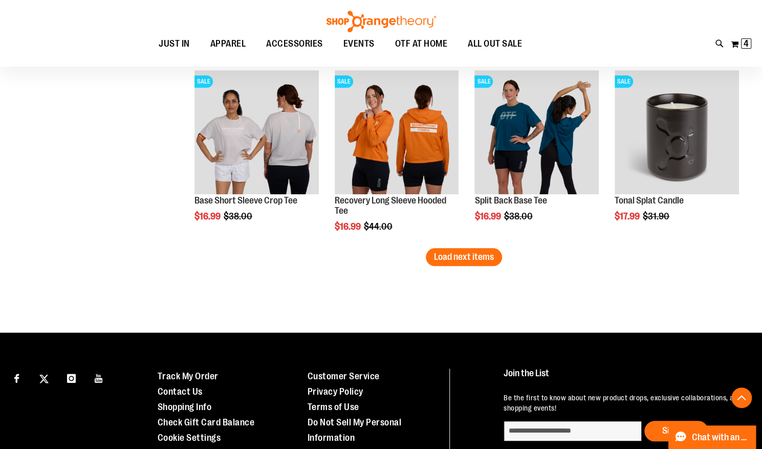
scroll to position [2702, 0]
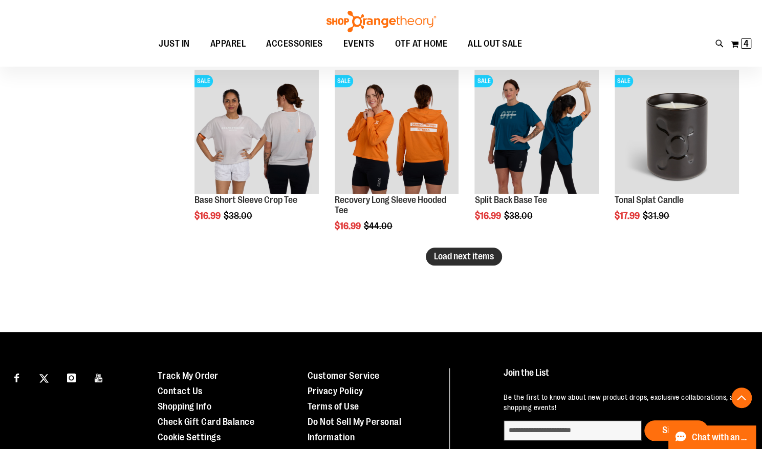
click at [461, 255] on span "Load next items" at bounding box center [464, 256] width 60 height 10
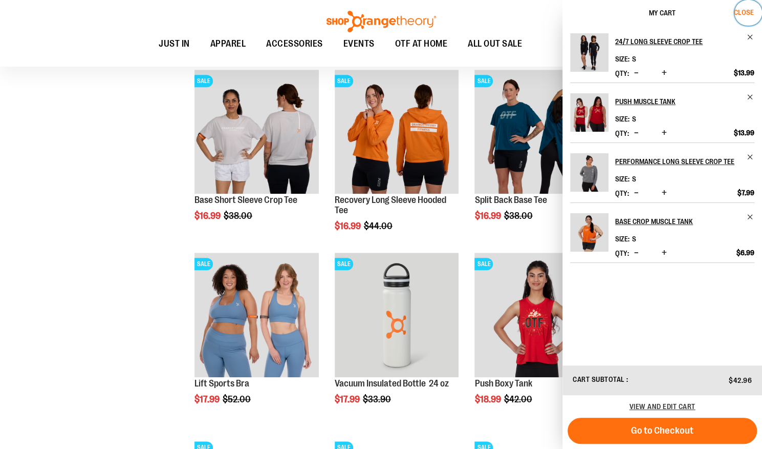
click at [749, 8] on span "Close" at bounding box center [744, 12] width 20 height 8
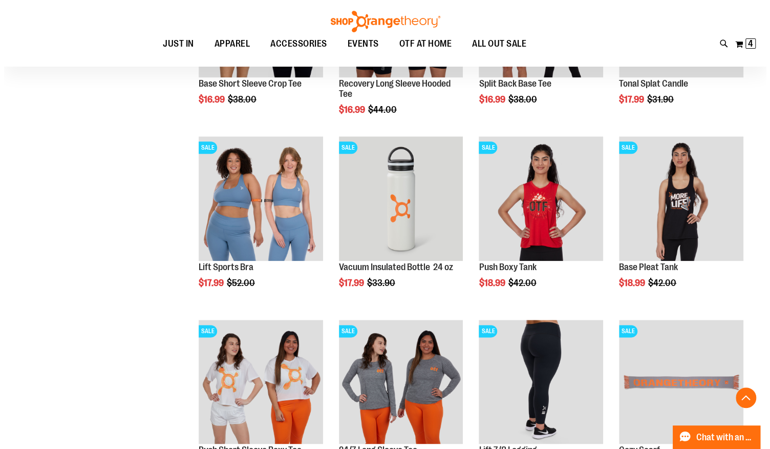
scroll to position [2819, 0]
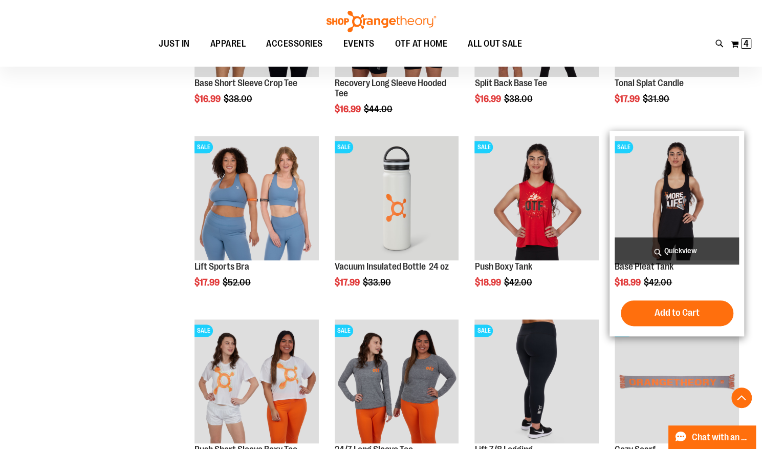
click at [679, 248] on span "Quickview" at bounding box center [677, 250] width 124 height 27
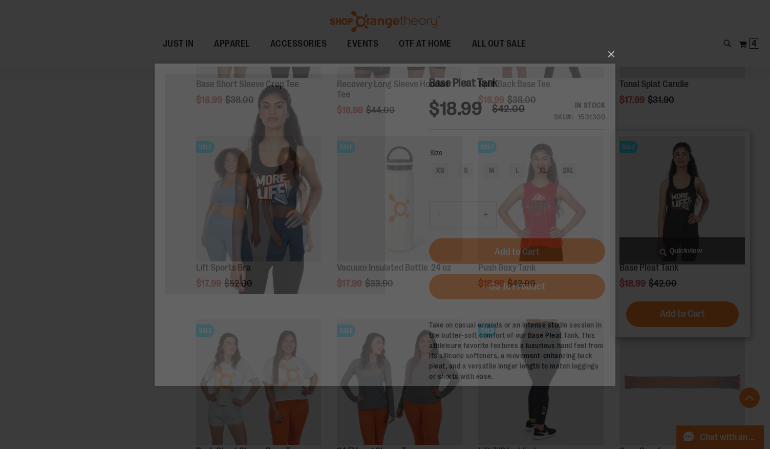
scroll to position [0, 0]
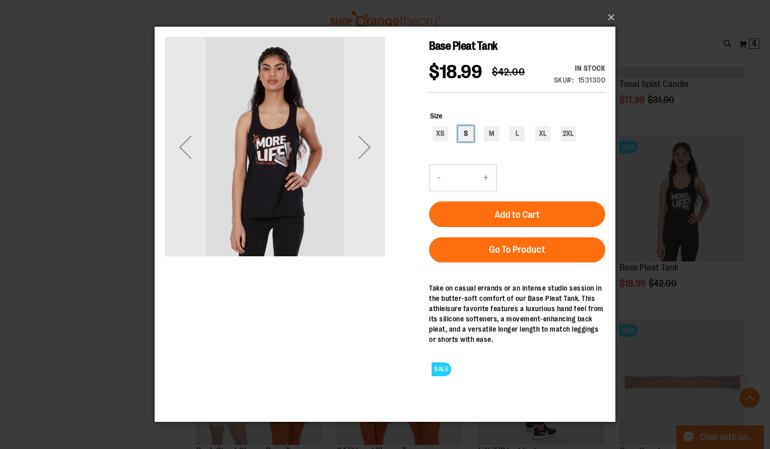
click at [466, 141] on div "S" at bounding box center [465, 133] width 15 height 15
type input "***"
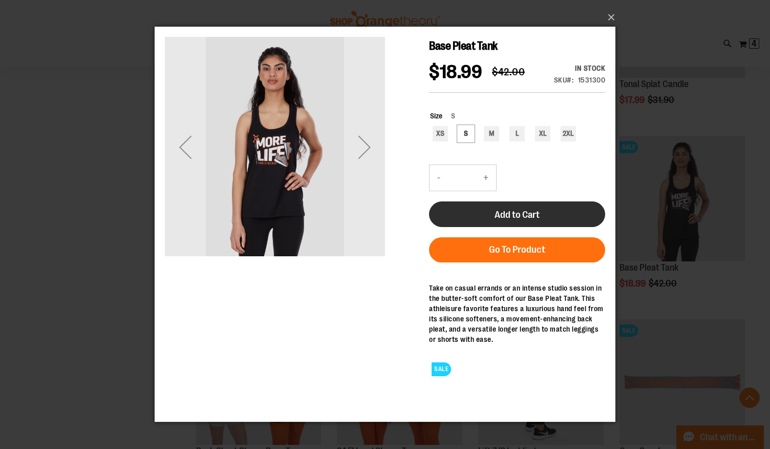
click at [519, 220] on span "Add to Cart" at bounding box center [517, 214] width 45 height 11
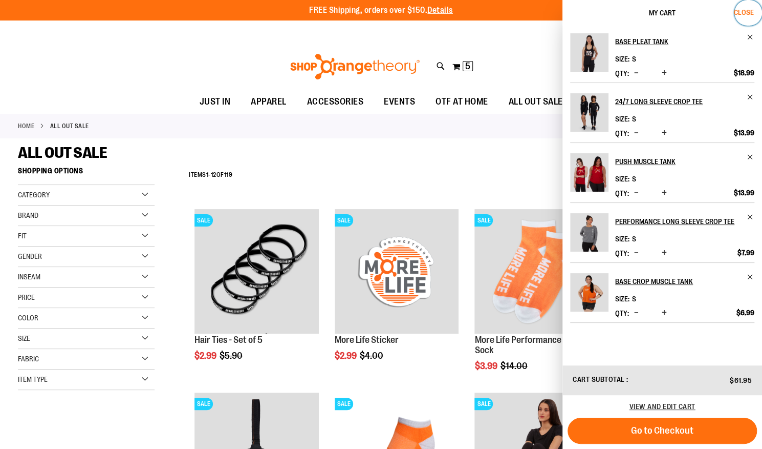
click at [745, 12] on span "Close" at bounding box center [744, 12] width 20 height 8
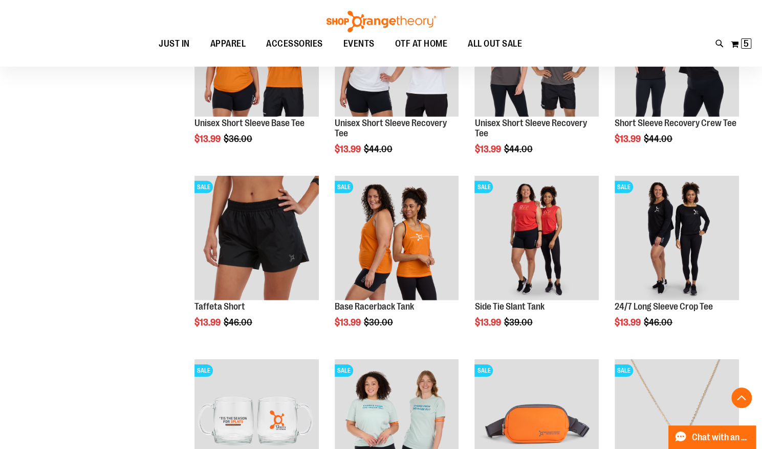
scroll to position [1661, 0]
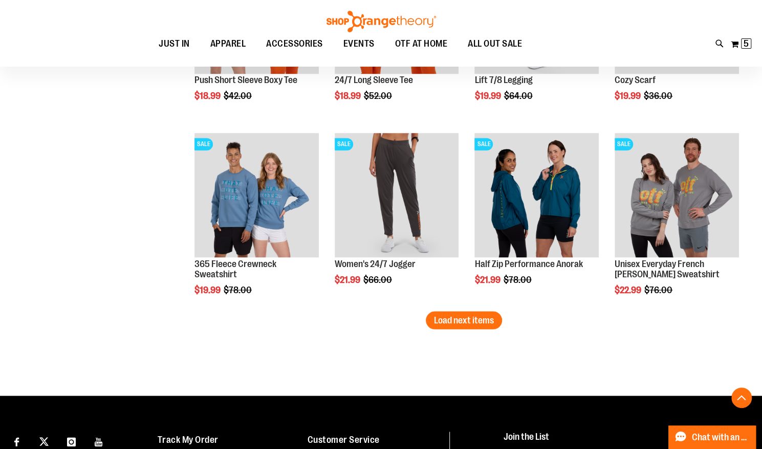
scroll to position [3188, 0]
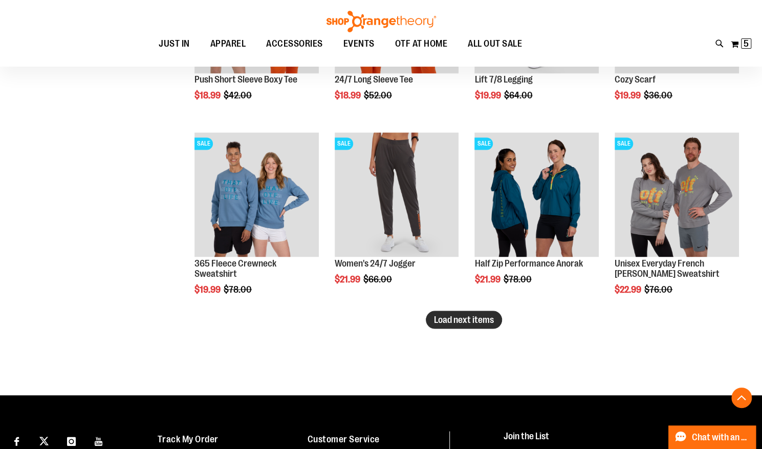
click at [478, 317] on span "Load next items" at bounding box center [464, 319] width 60 height 10
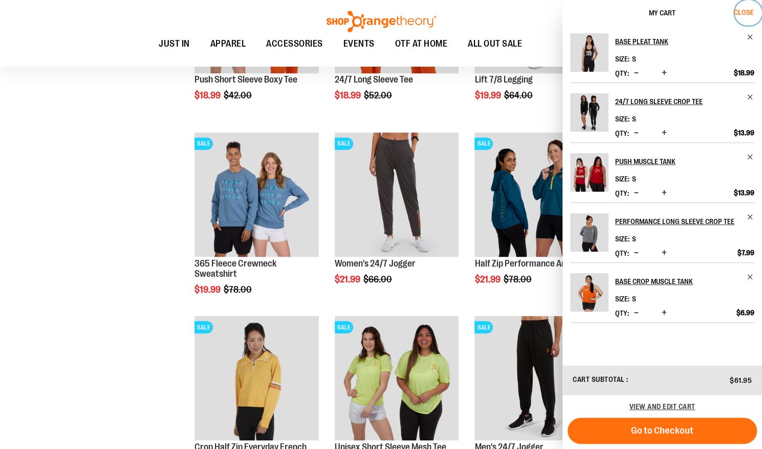
click at [748, 13] on span "Close" at bounding box center [744, 12] width 20 height 8
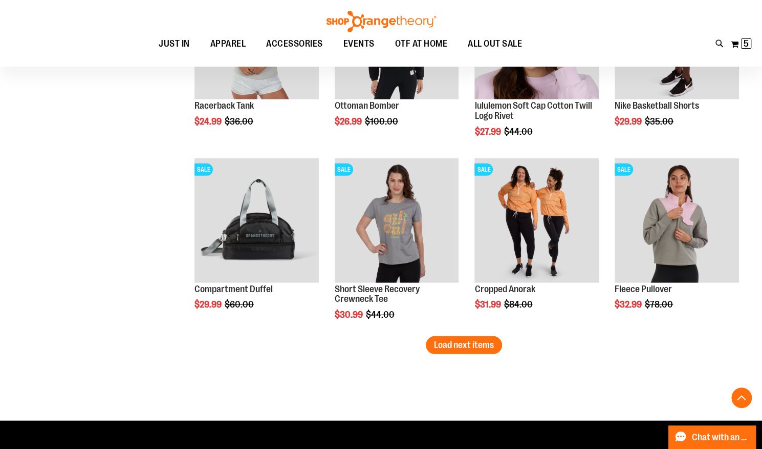
scroll to position [3724, 0]
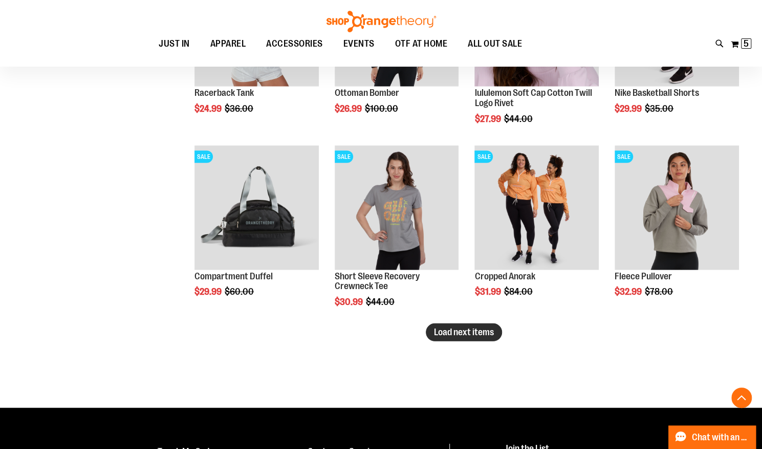
click at [484, 334] on span "Load next items" at bounding box center [464, 332] width 60 height 10
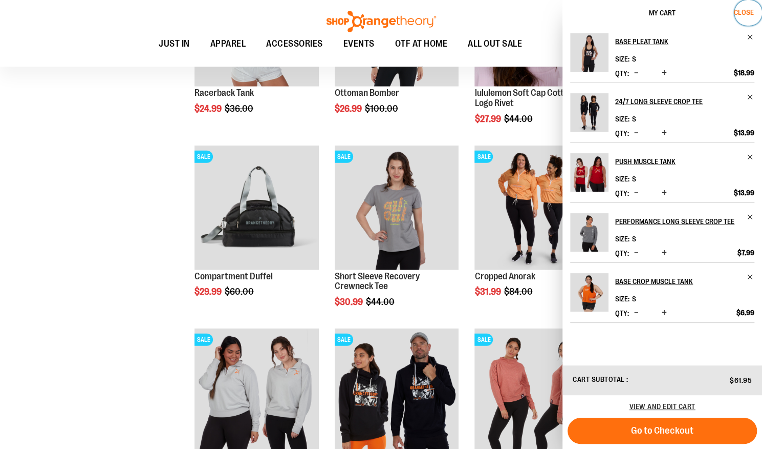
click at [744, 14] on span "Close" at bounding box center [744, 12] width 20 height 8
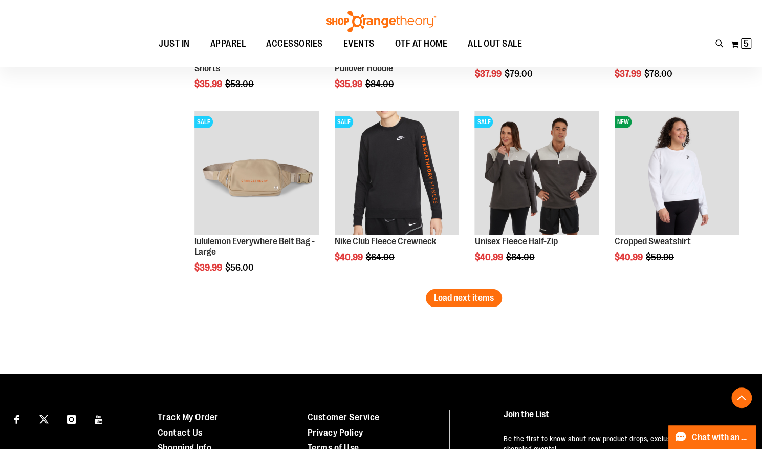
scroll to position [4309, 0]
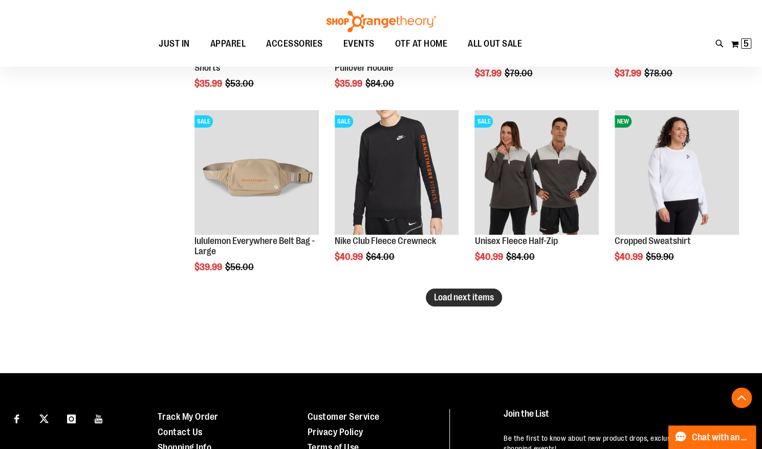
click at [458, 295] on span "Load next items" at bounding box center [464, 297] width 60 height 10
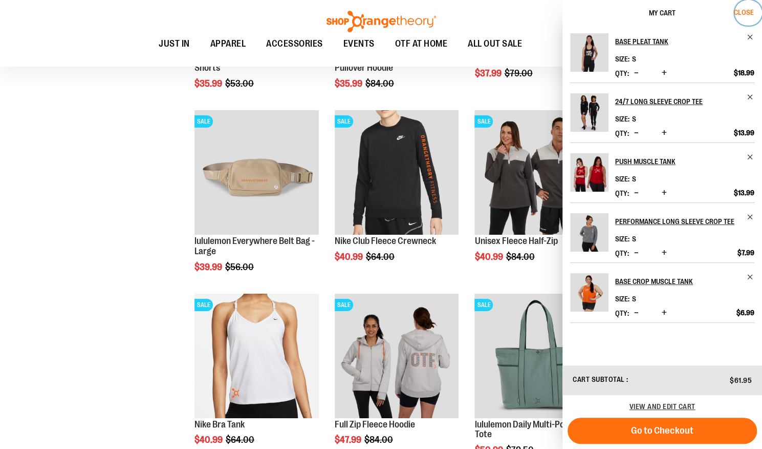
click at [741, 10] on span "Close" at bounding box center [744, 12] width 20 height 8
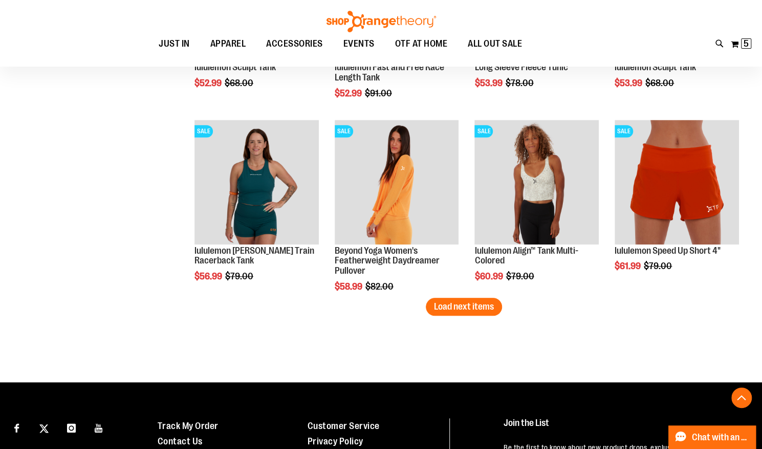
scroll to position [4871, 0]
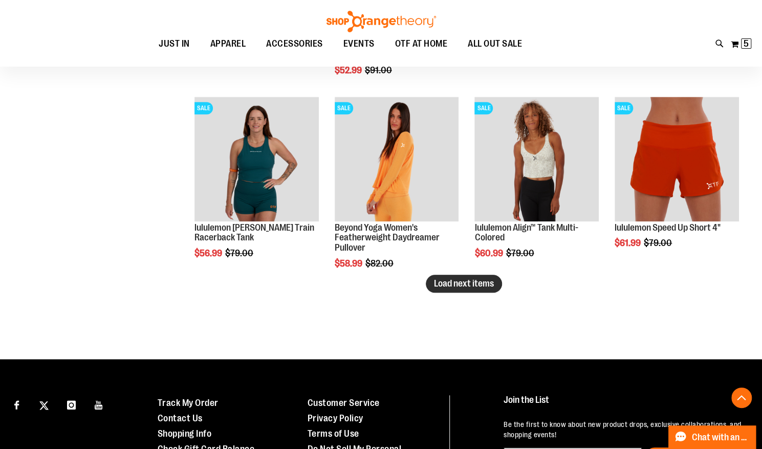
click at [476, 286] on span "Load next items" at bounding box center [464, 283] width 60 height 10
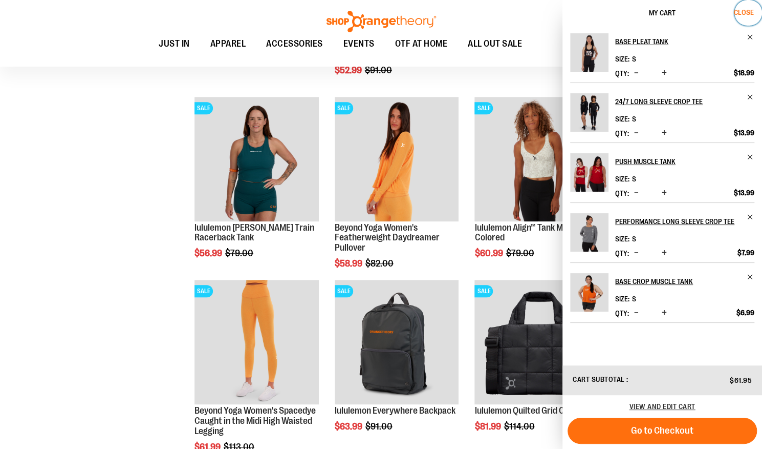
click at [754, 14] on span "Close" at bounding box center [744, 12] width 20 height 8
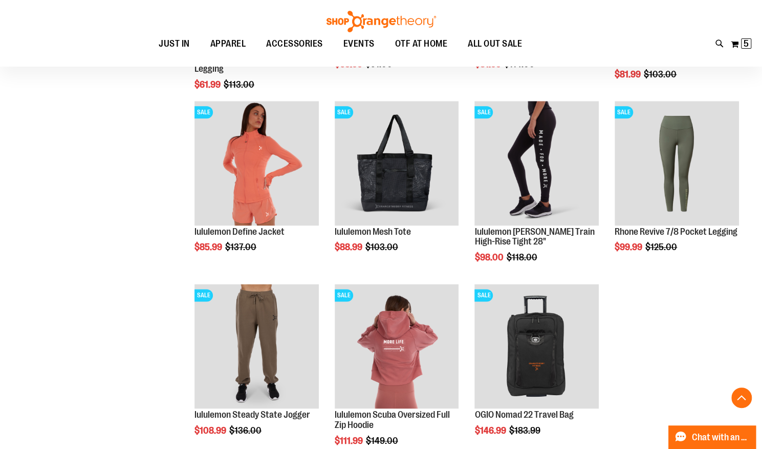
scroll to position [5232, 0]
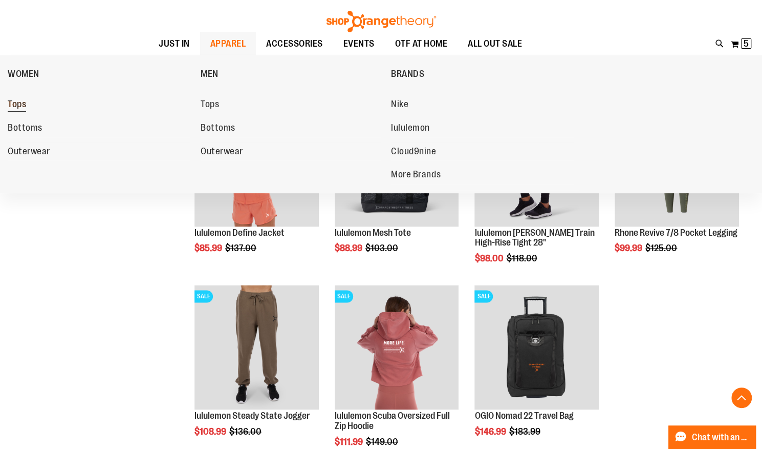
click at [20, 104] on span "Tops" at bounding box center [17, 105] width 18 height 13
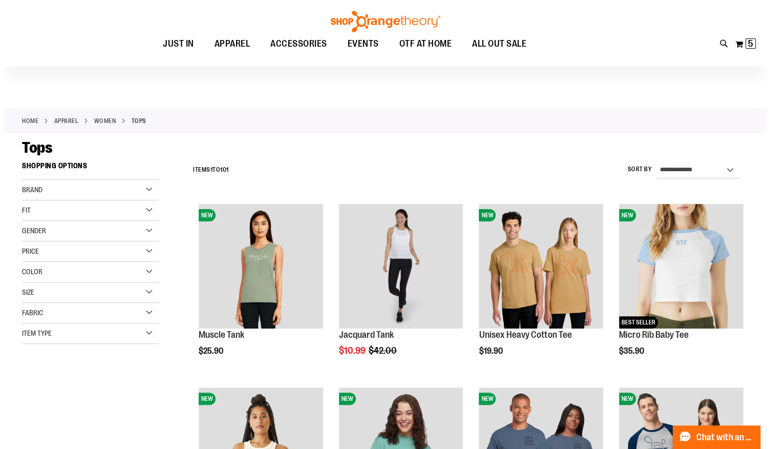
scroll to position [5, 0]
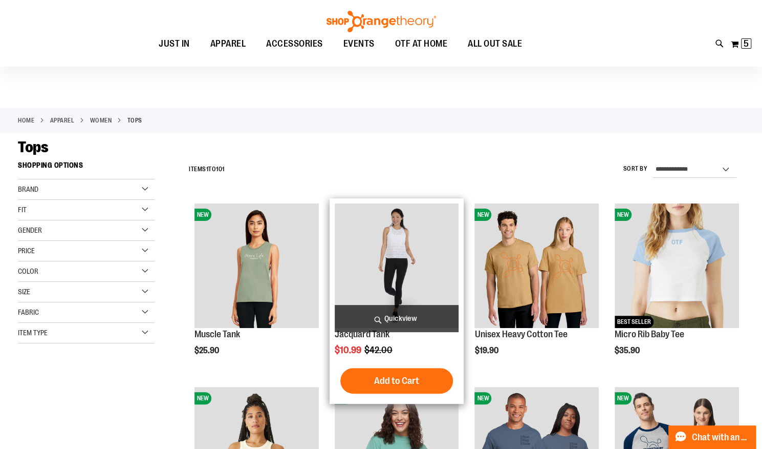
type input "**********"
click at [396, 318] on span "Quickview" at bounding box center [397, 318] width 124 height 27
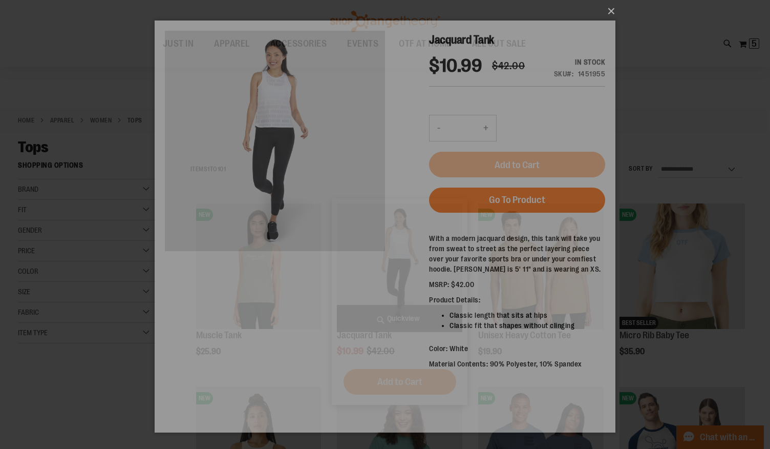
scroll to position [0, 0]
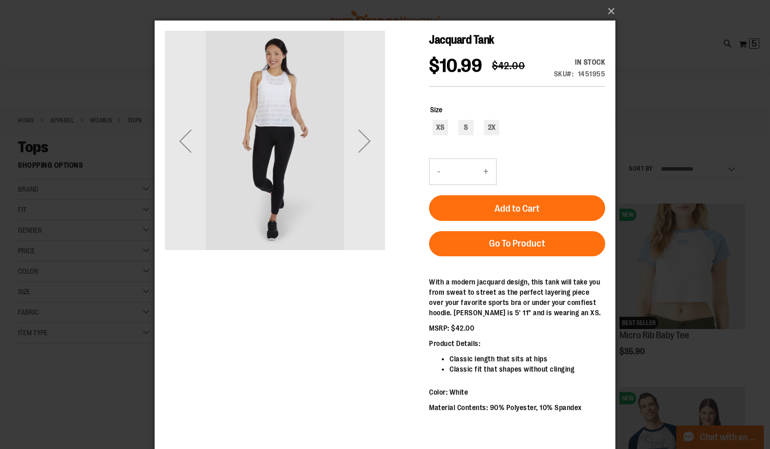
click at [358, 275] on div "Jacquard Tank $10.99 Regular Price $42.00 In stock Only %1 left SKU 1451955 Siz…" at bounding box center [385, 234] width 440 height 407
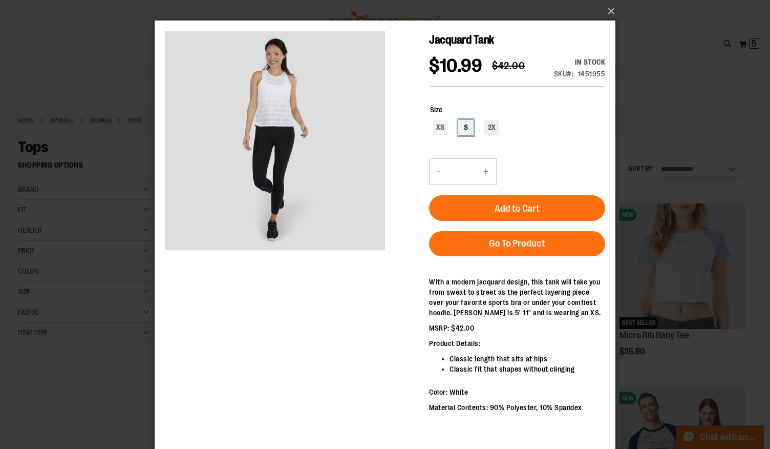
click at [466, 135] on div "S" at bounding box center [465, 127] width 15 height 15
type input "***"
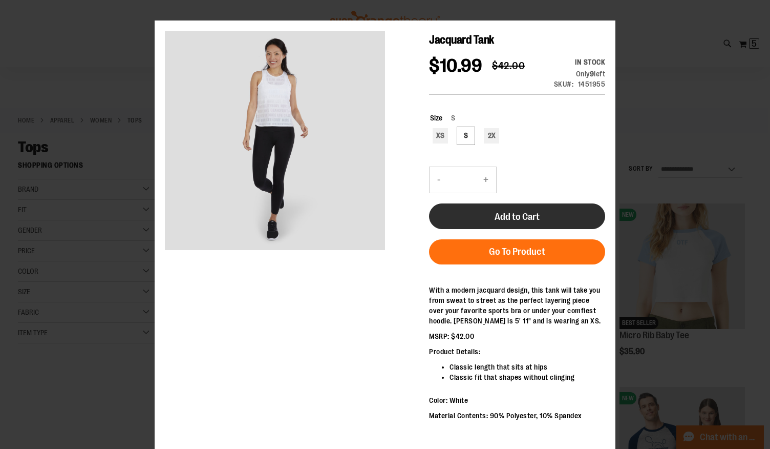
click at [519, 229] on button "Add to Cart" at bounding box center [517, 216] width 176 height 26
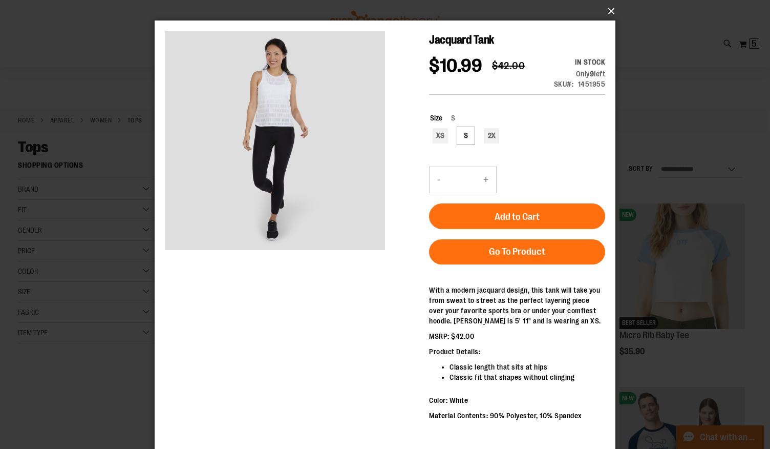
click at [611, 12] on button "×" at bounding box center [388, 11] width 461 height 23
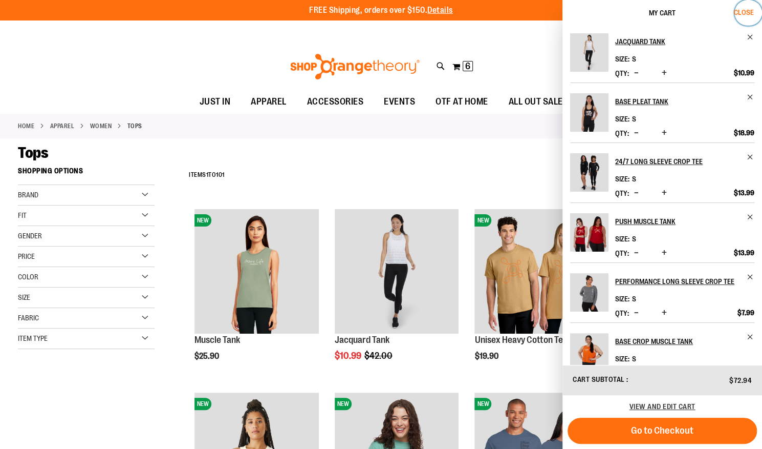
click at [747, 11] on span "Close" at bounding box center [744, 12] width 20 height 8
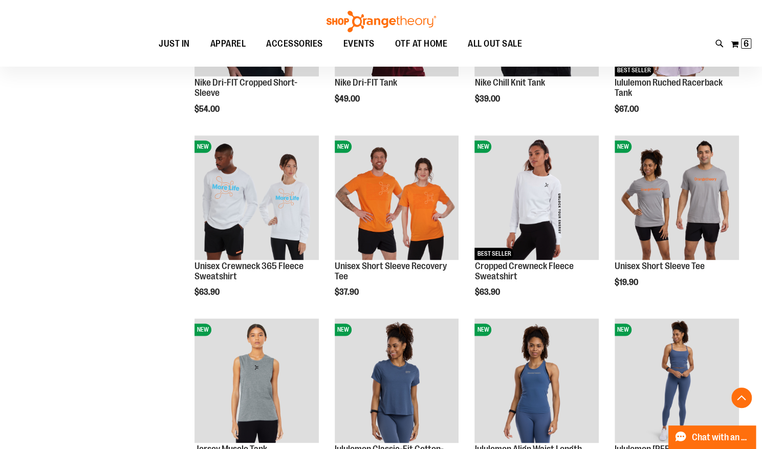
scroll to position [740, 0]
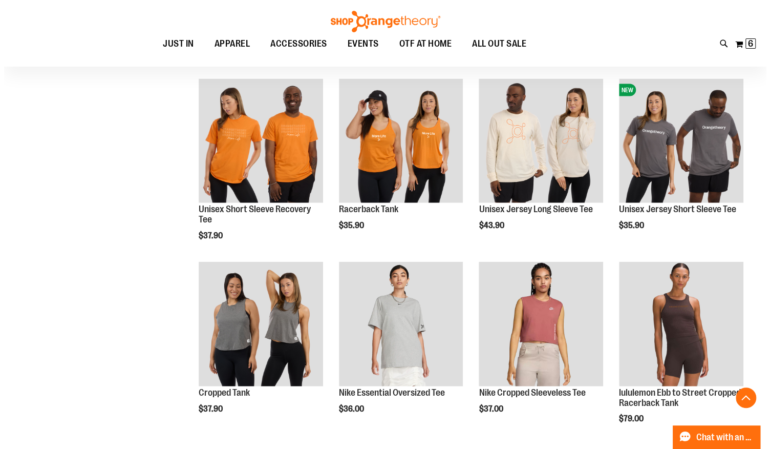
scroll to position [1375, 0]
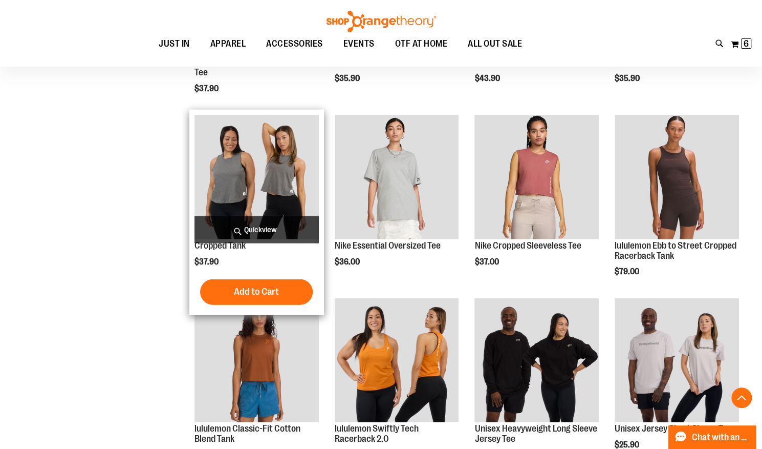
click at [264, 230] on span "Quickview" at bounding box center [257, 229] width 124 height 27
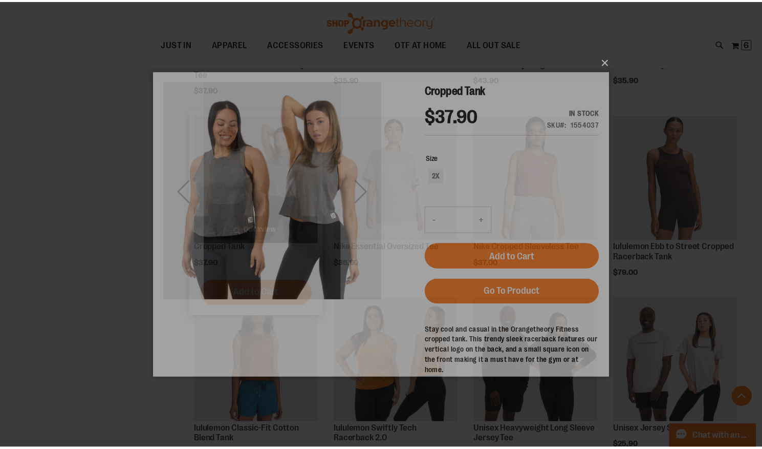
scroll to position [0, 0]
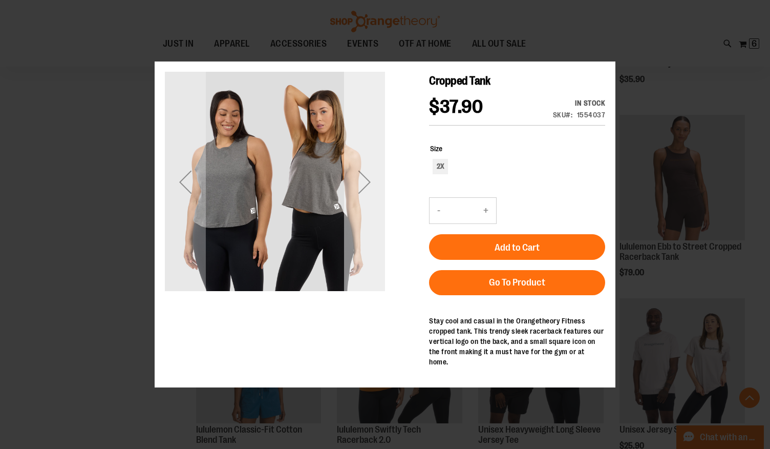
click at [369, 186] on div "Next" at bounding box center [364, 181] width 41 height 41
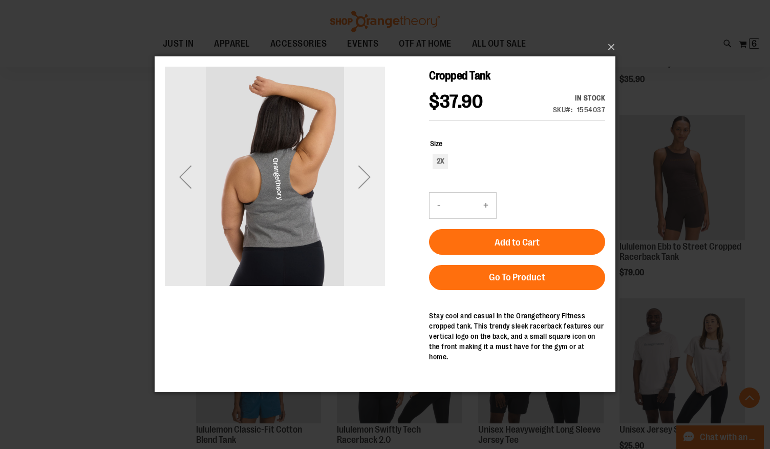
click at [369, 185] on div "Next" at bounding box center [364, 176] width 41 height 41
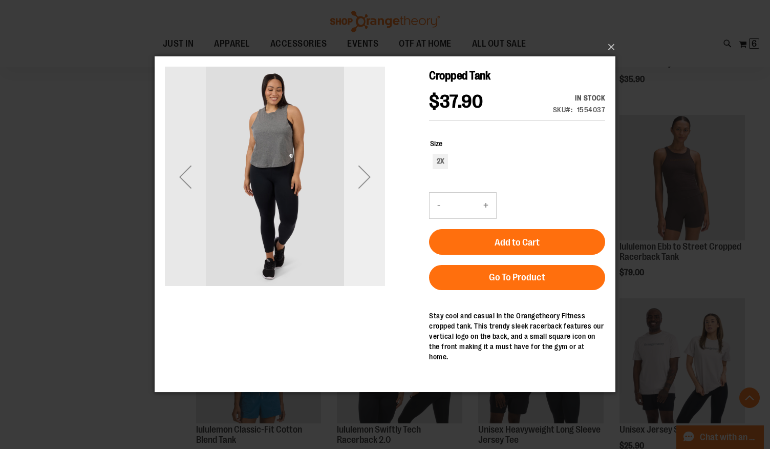
click at [369, 185] on div "Next" at bounding box center [364, 176] width 41 height 41
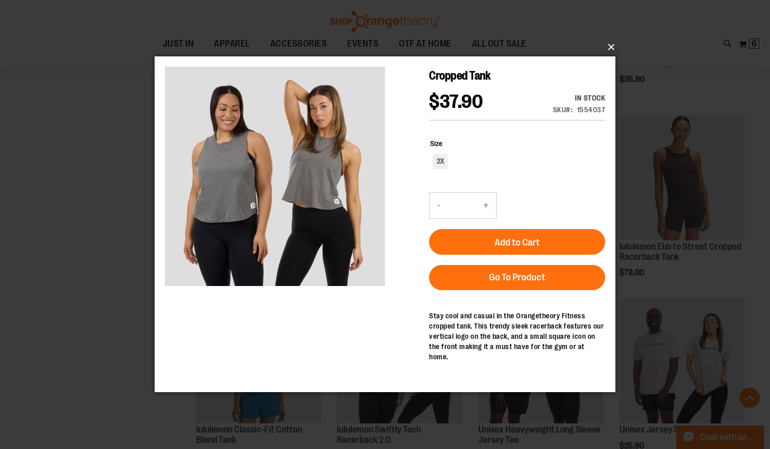
click at [610, 48] on button "×" at bounding box center [388, 47] width 461 height 23
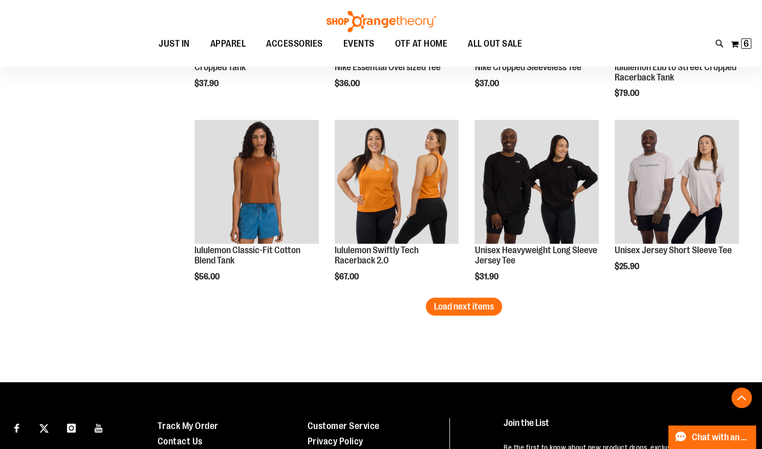
scroll to position [1555, 0]
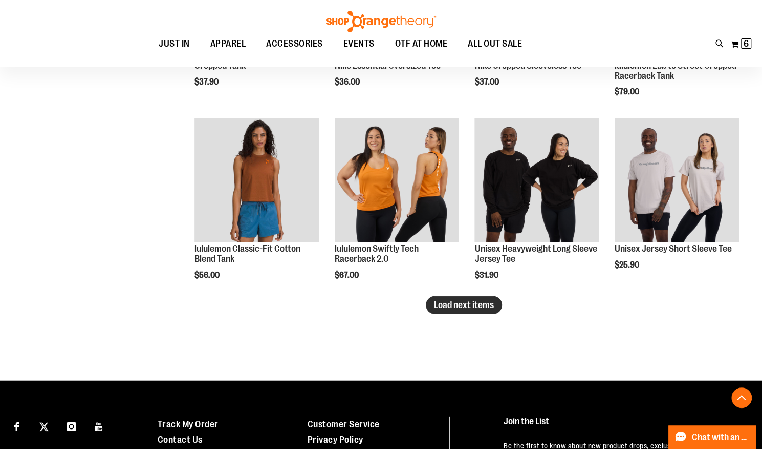
click at [478, 302] on span "Load next items" at bounding box center [464, 305] width 60 height 10
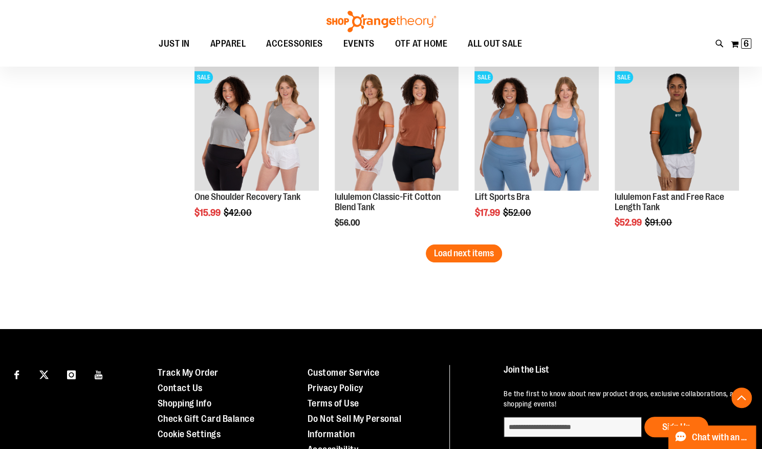
scroll to position [2157, 0]
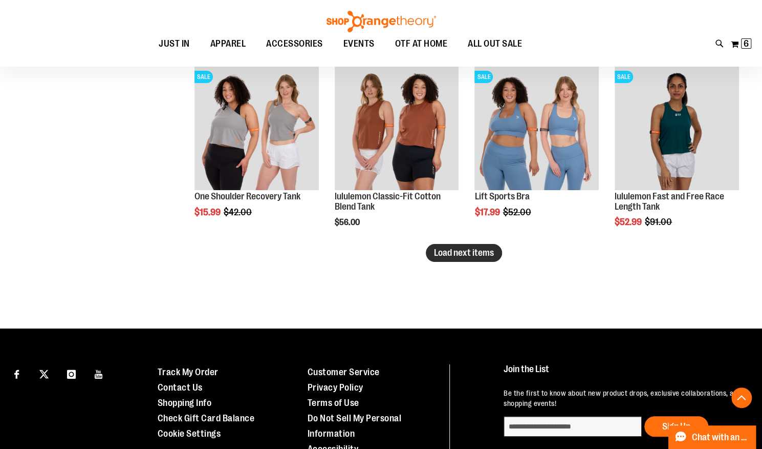
click at [459, 251] on span "Load next items" at bounding box center [464, 252] width 60 height 10
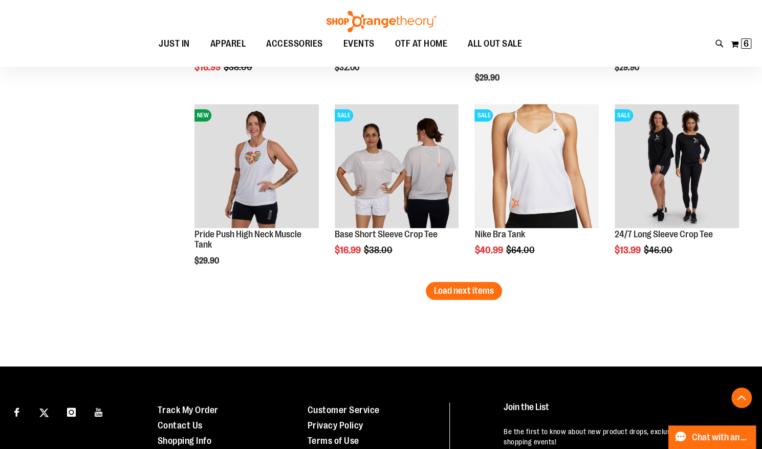
scroll to position [2690, 0]
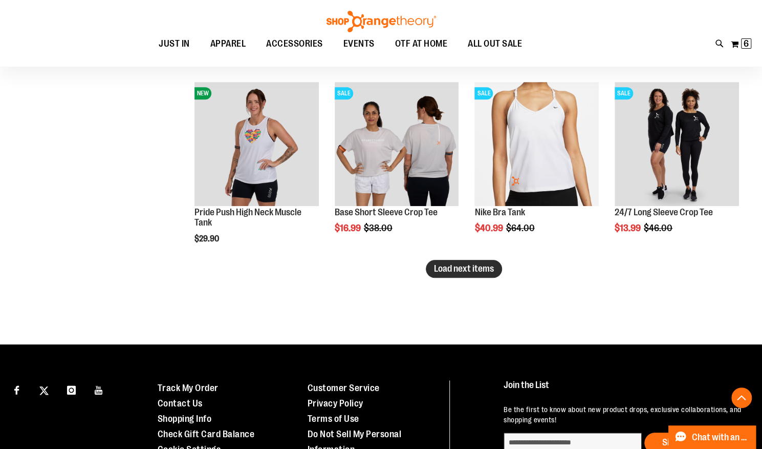
click at [485, 263] on span "Load next items" at bounding box center [464, 268] width 60 height 10
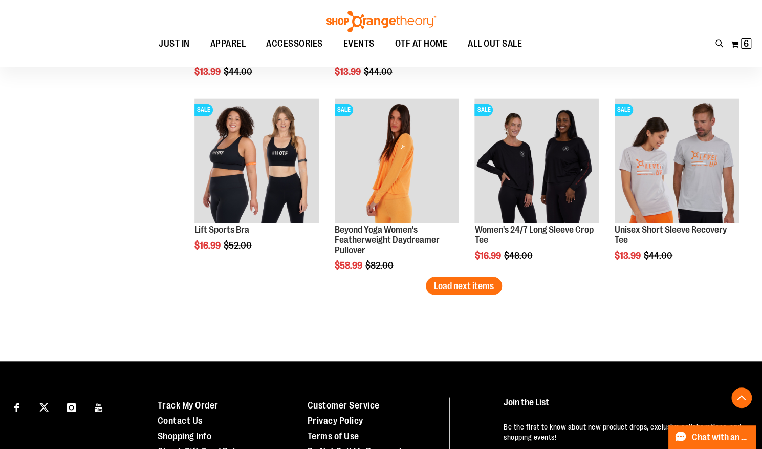
scroll to position [3236, 0]
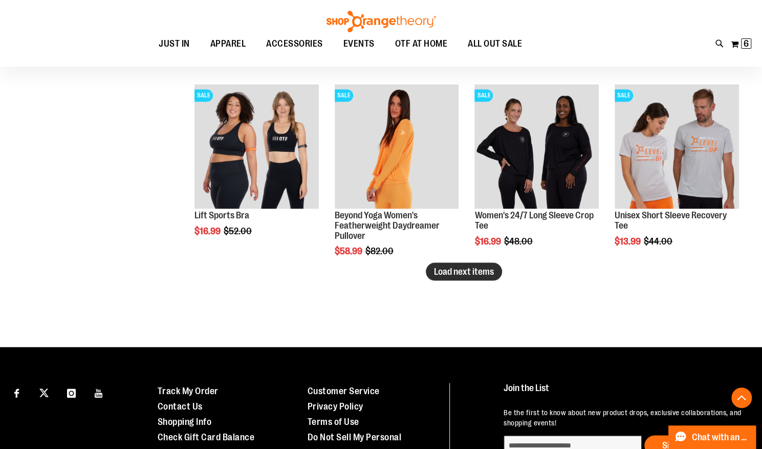
click at [476, 270] on span "Load next items" at bounding box center [464, 271] width 60 height 10
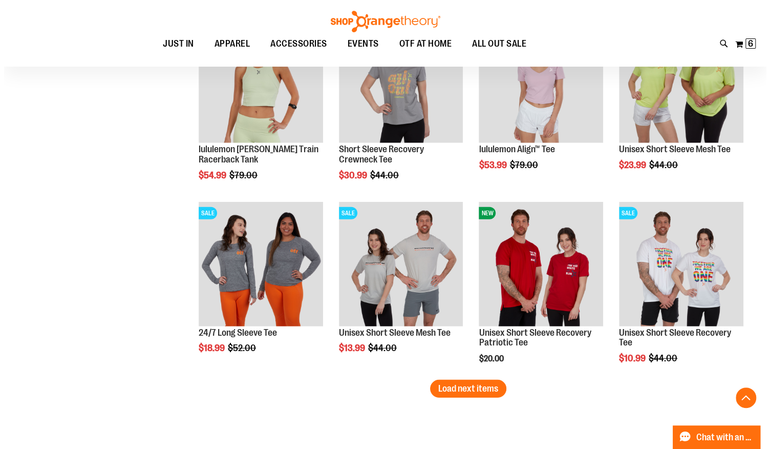
scroll to position [3748, 0]
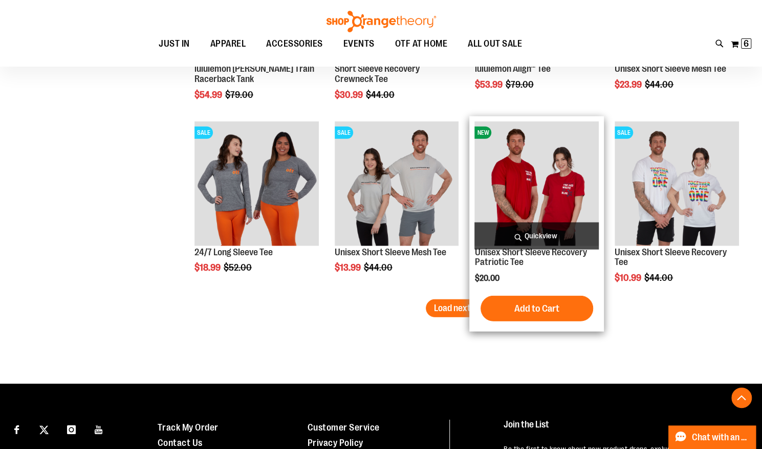
click at [542, 237] on span "Quickview" at bounding box center [537, 235] width 124 height 27
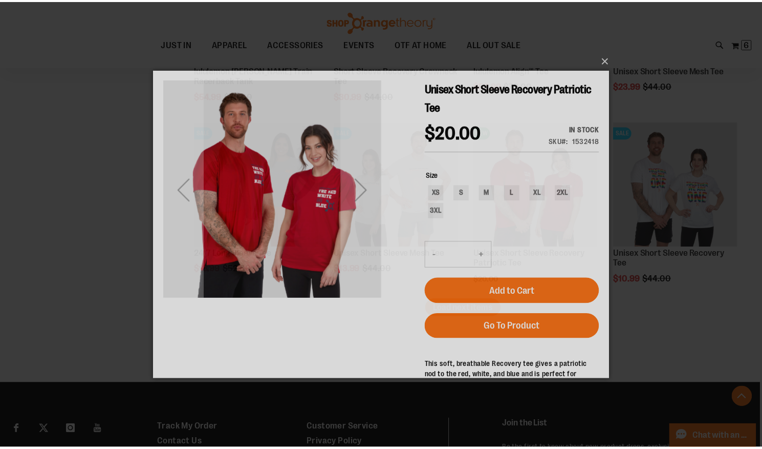
scroll to position [0, 0]
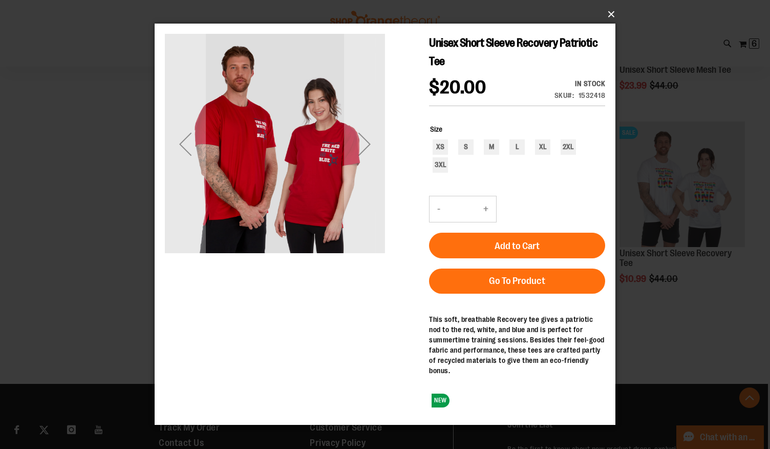
click at [609, 13] on button "×" at bounding box center [388, 14] width 461 height 23
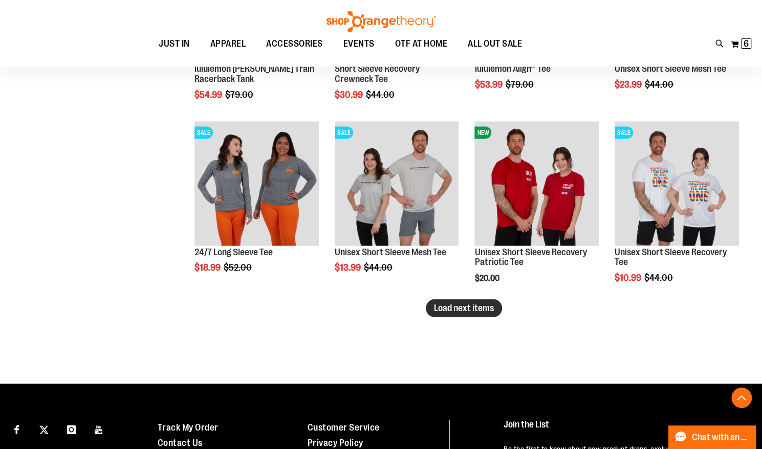
click at [466, 309] on span "Load next items" at bounding box center [464, 308] width 60 height 10
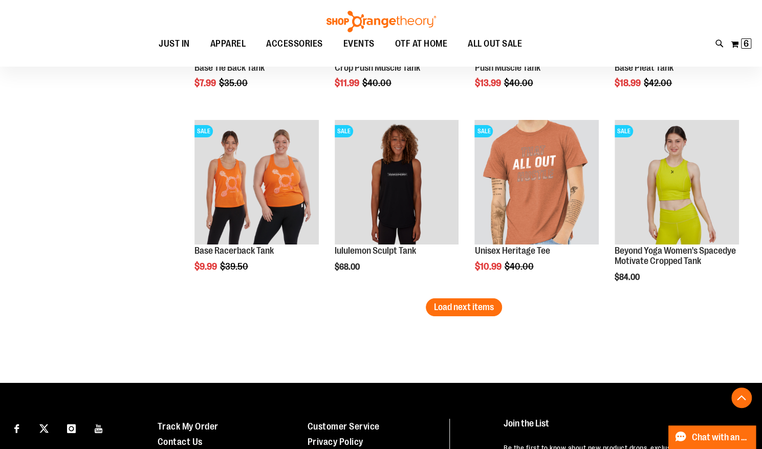
scroll to position [4301, 0]
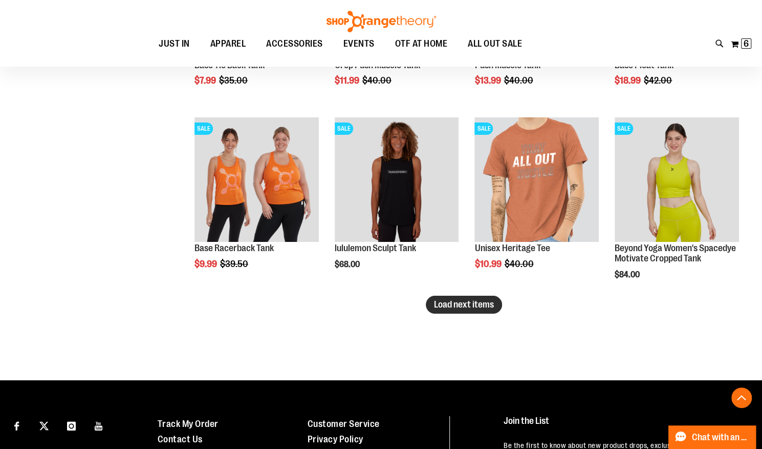
click at [453, 302] on span "Load next items" at bounding box center [464, 304] width 60 height 10
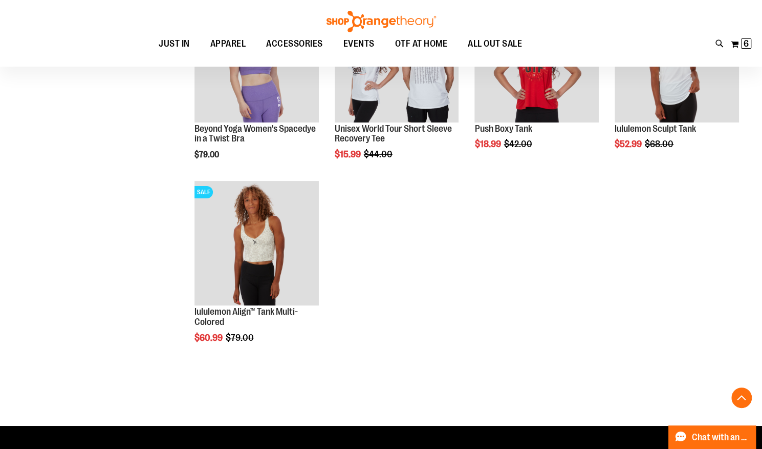
scroll to position [4605, 0]
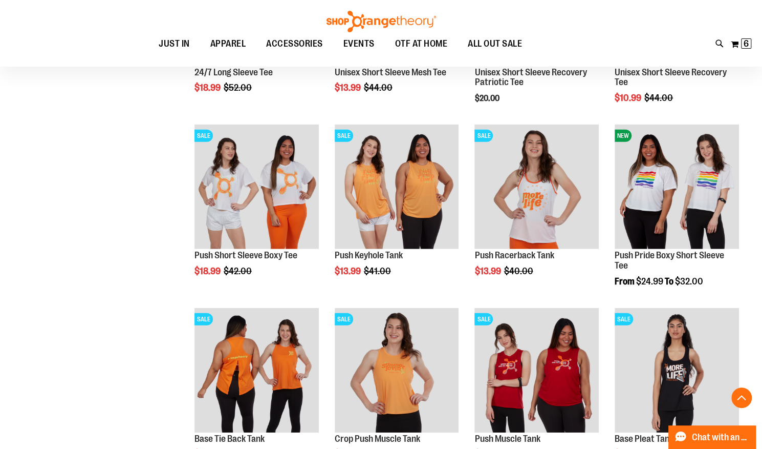
scroll to position [3925, 0]
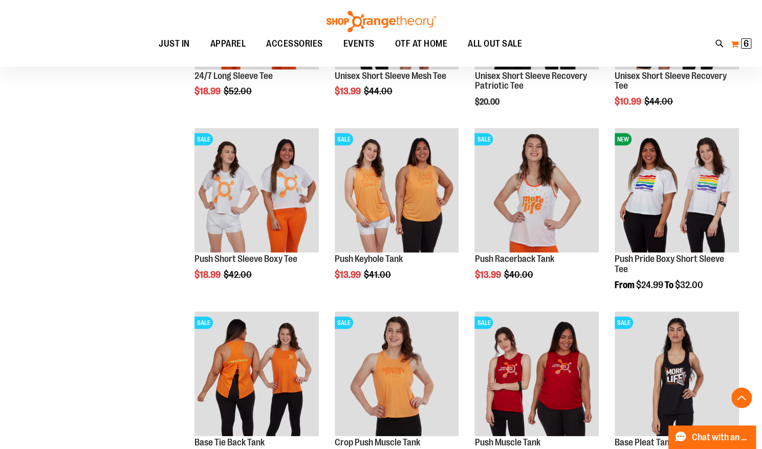
click at [742, 45] on span "6 6 items" at bounding box center [746, 43] width 10 height 10
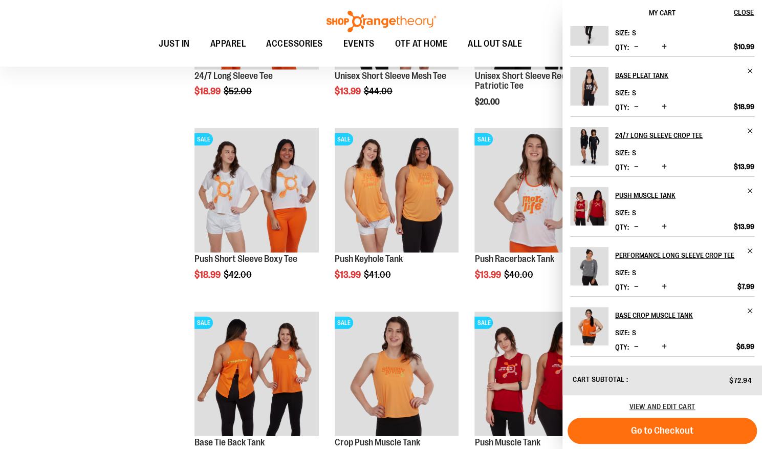
scroll to position [0, 0]
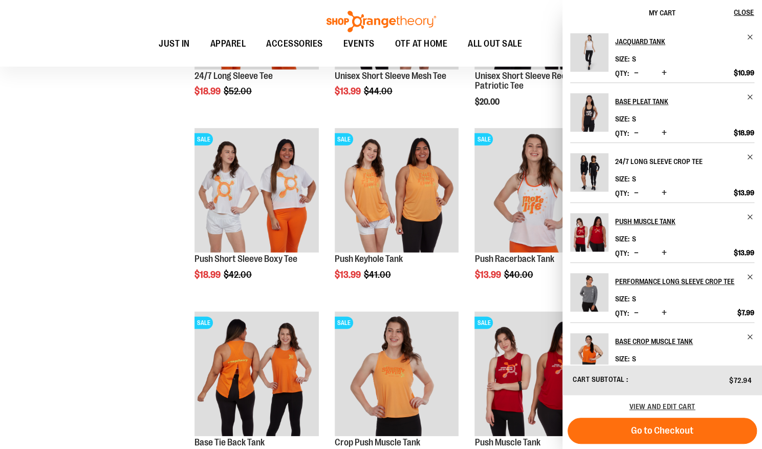
click at [677, 163] on h2 "24/7 Long Sleeve Crop Tee" at bounding box center [677, 161] width 125 height 16
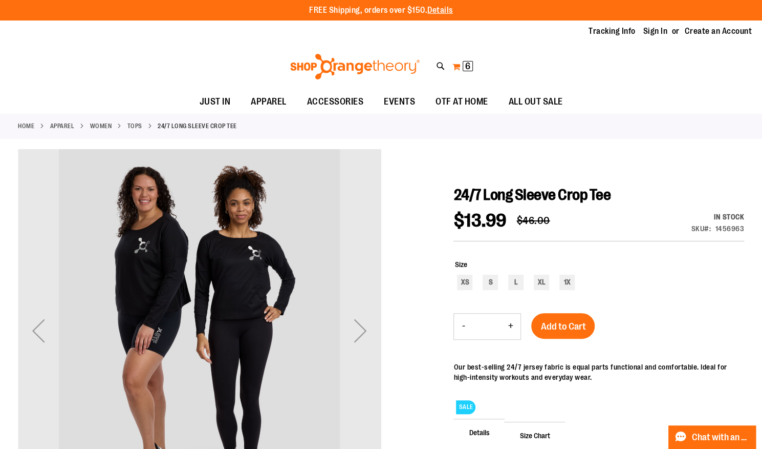
type input "**********"
click at [464, 71] on span "6 6 items" at bounding box center [468, 66] width 10 height 10
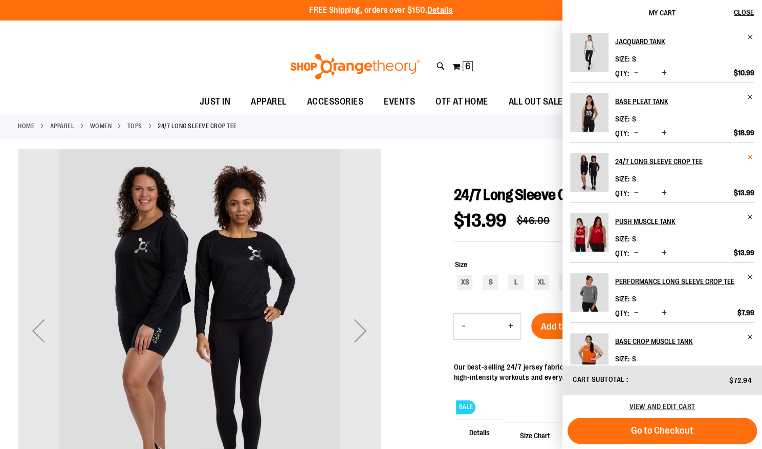
click at [749, 155] on span "Remove item" at bounding box center [751, 157] width 8 height 8
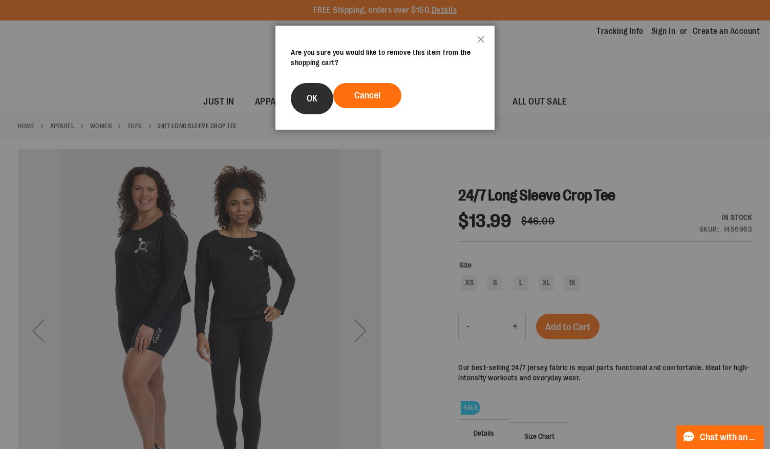
click at [312, 100] on span "OK" at bounding box center [312, 98] width 11 height 10
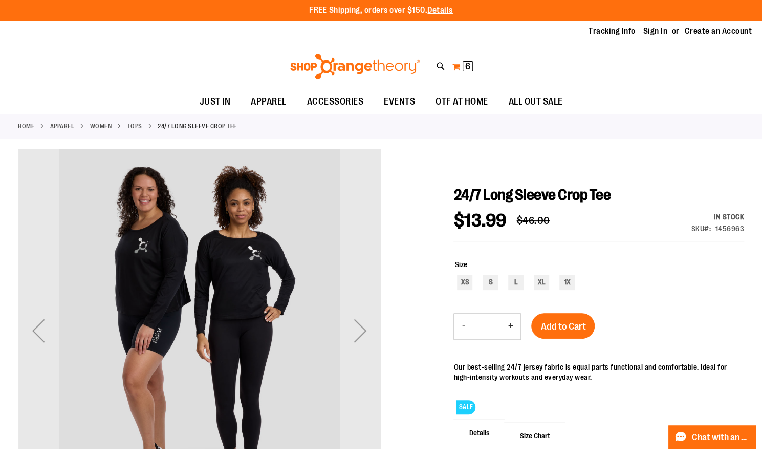
click at [455, 68] on button "My Cart 6 6 items" at bounding box center [463, 66] width 22 height 16
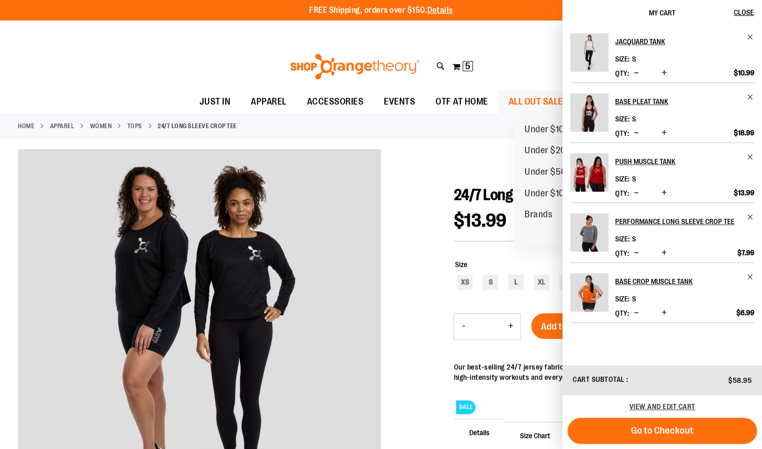
click at [536, 100] on span "ALL OUT SALE" at bounding box center [536, 101] width 54 height 23
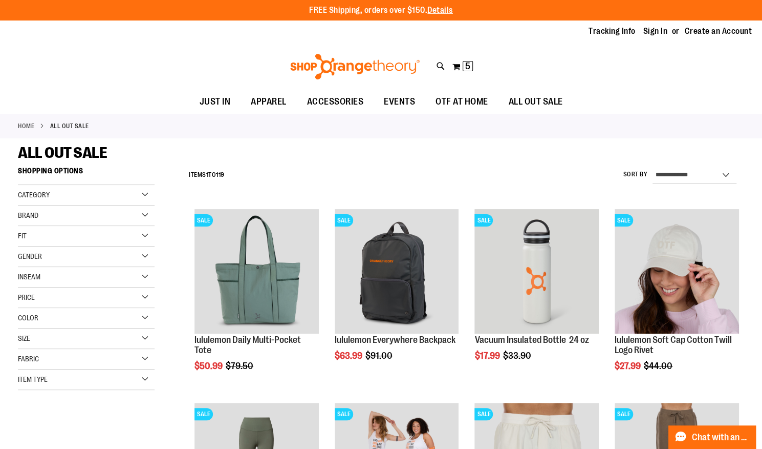
type input "**********"
click at [728, 174] on select "**********" at bounding box center [695, 175] width 84 height 16
select select "*********"
click at [653, 167] on select "**********" at bounding box center [695, 175] width 84 height 16
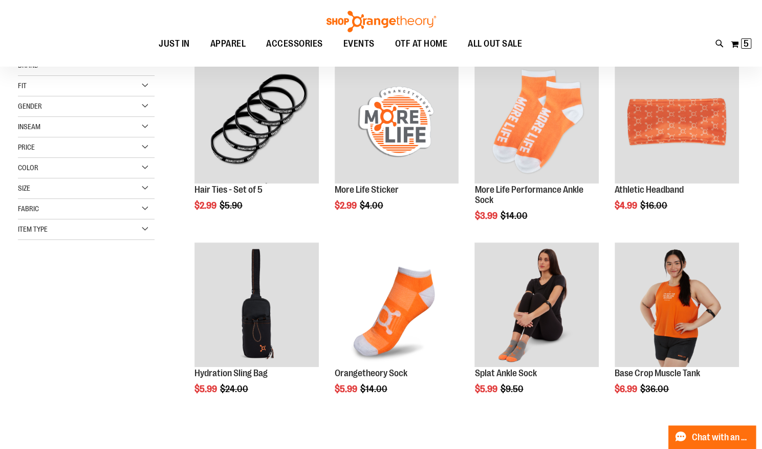
scroll to position [161, 0]
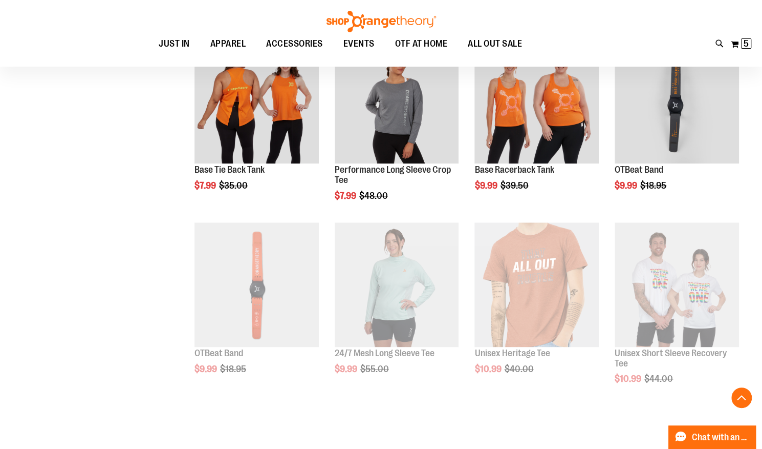
scroll to position [537, 0]
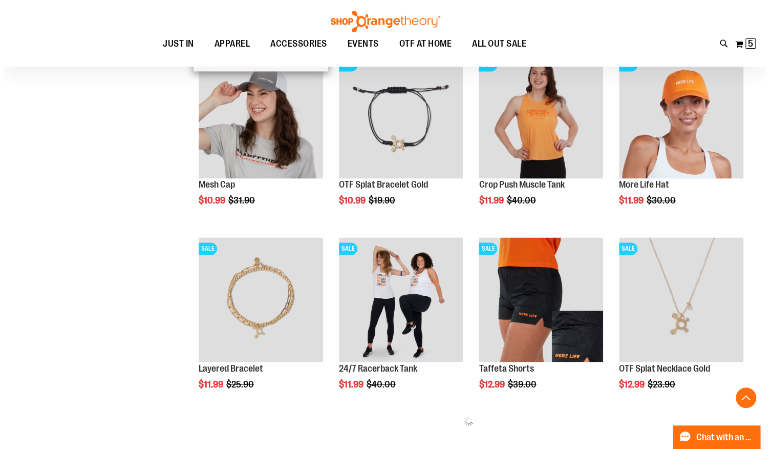
scroll to position [888, 0]
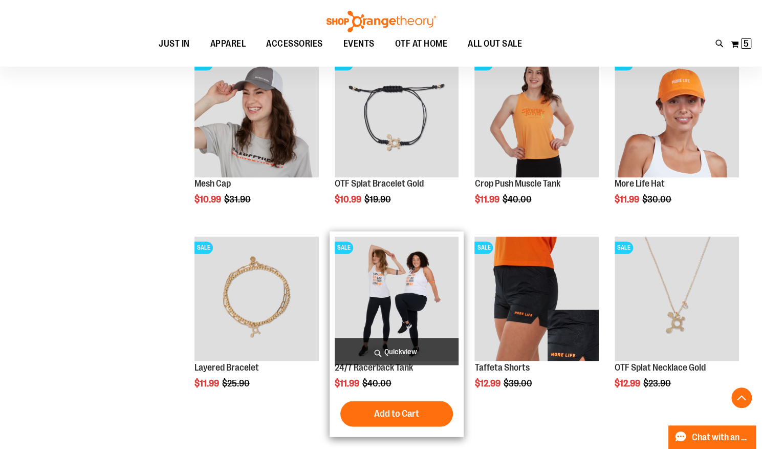
click at [403, 351] on span "Quickview" at bounding box center [397, 350] width 124 height 27
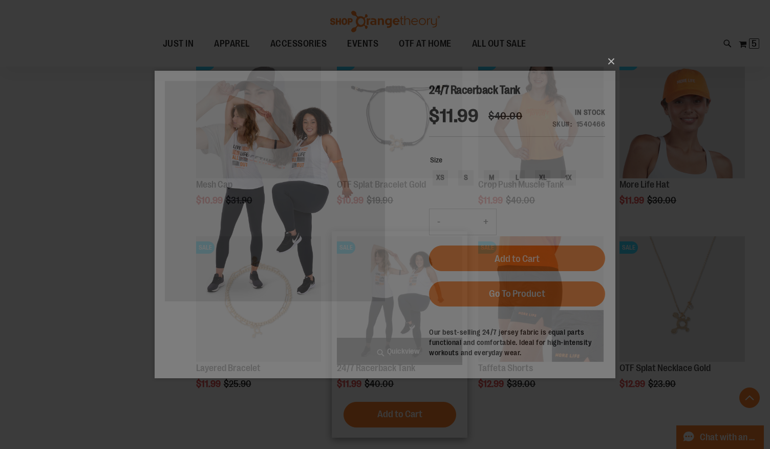
scroll to position [0, 0]
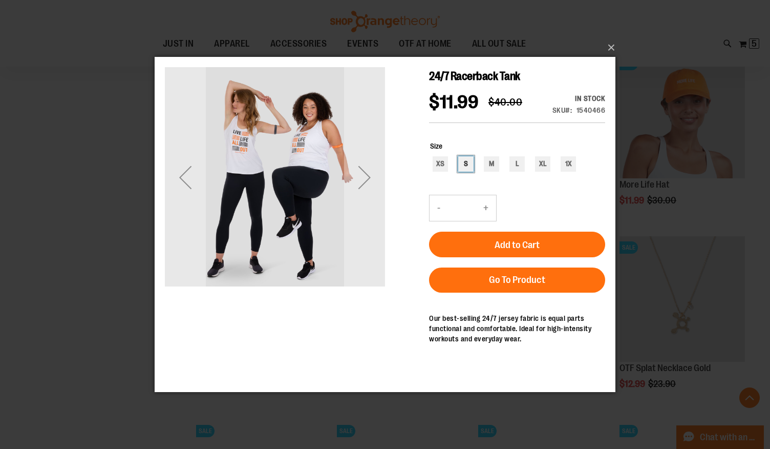
click at [466, 172] on div "S" at bounding box center [465, 163] width 15 height 15
type input "***"
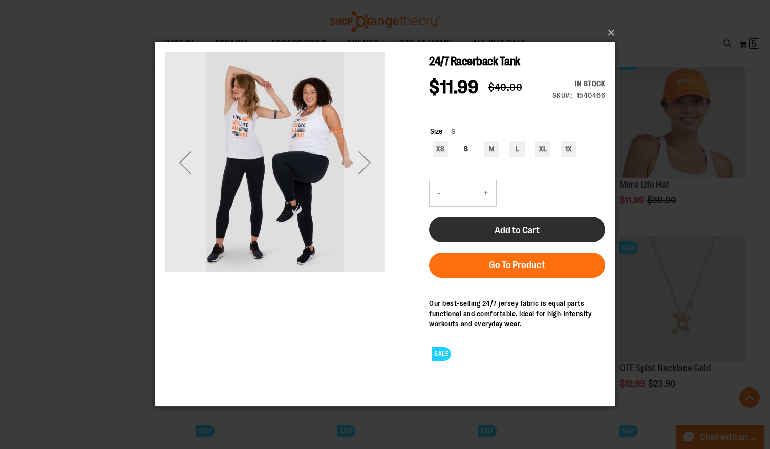
click at [514, 236] on span "Add to Cart" at bounding box center [517, 229] width 45 height 11
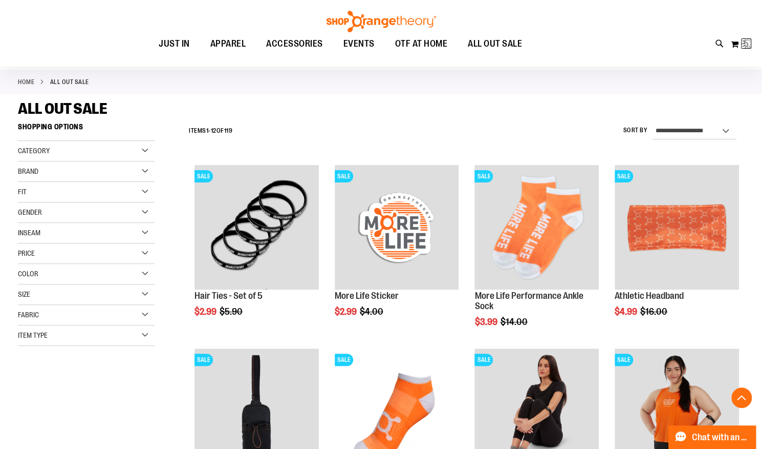
click at [613, 32] on ul "JUST IN JUST IN Balanced Basics New for Women New for Men New Accessories New B…" at bounding box center [340, 44] width 635 height 24
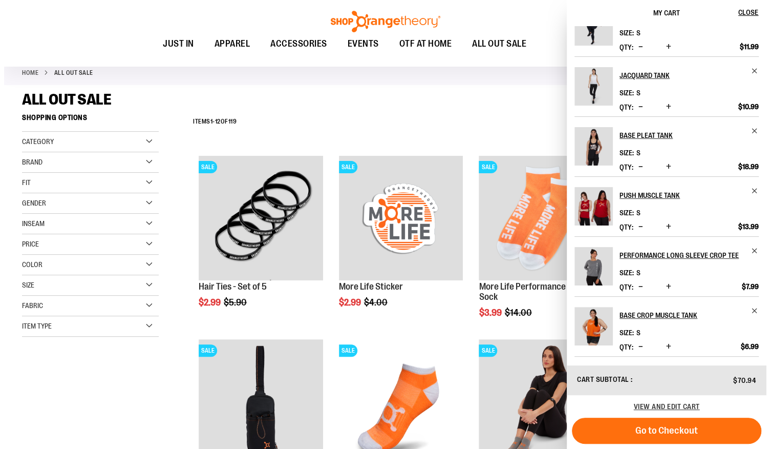
scroll to position [144, 0]
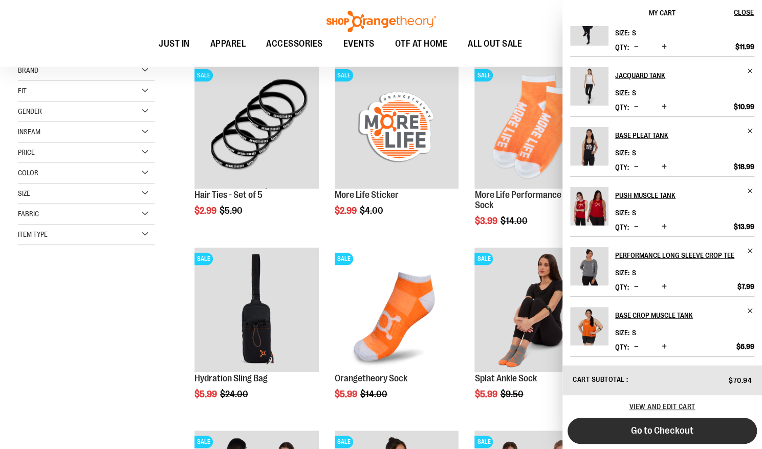
click at [658, 430] on span "Go to Checkout" at bounding box center [662, 429] width 62 height 11
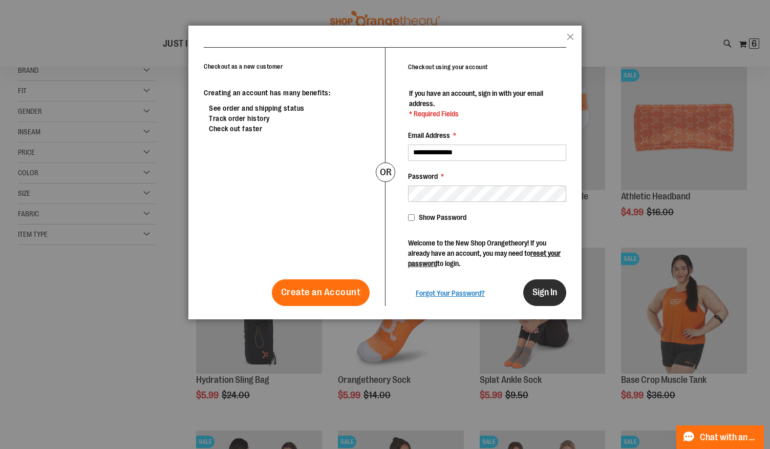
click at [541, 290] on span "Sign In" at bounding box center [544, 292] width 25 height 10
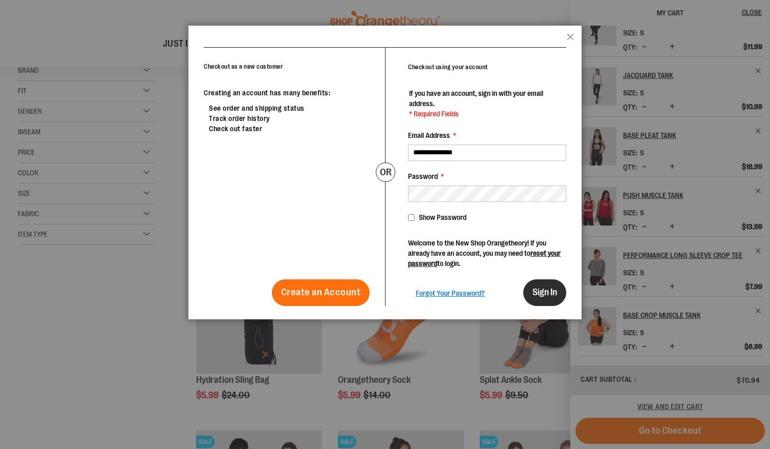
scroll to position [0, 0]
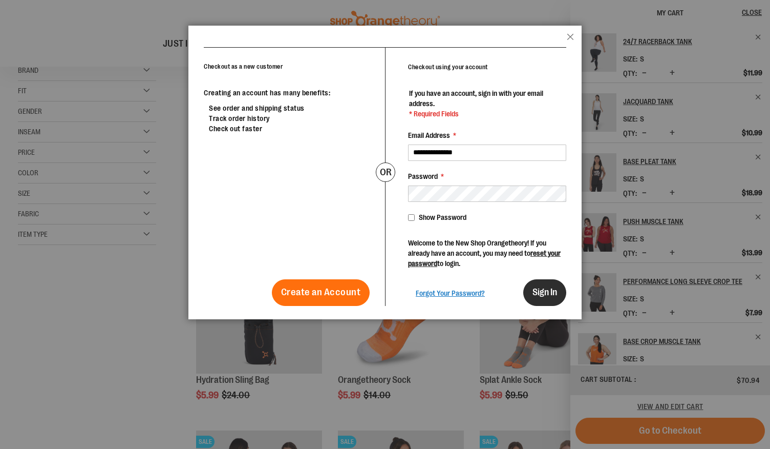
click at [542, 289] on span "Sign In" at bounding box center [544, 292] width 25 height 10
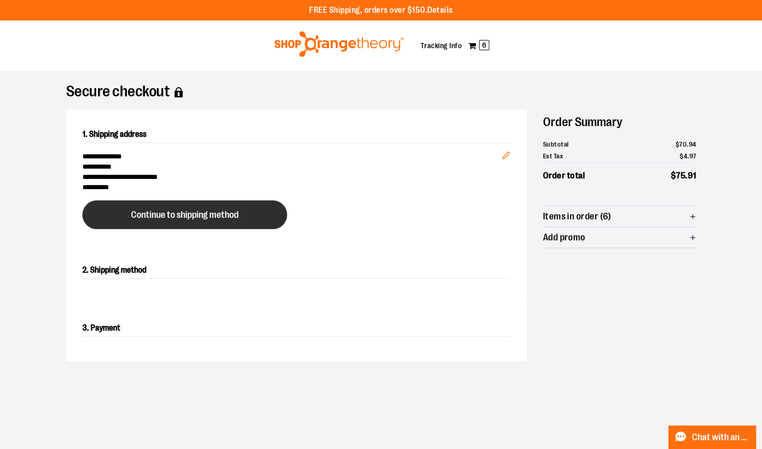
click at [194, 217] on span "Continue to shipping method" at bounding box center [185, 215] width 108 height 10
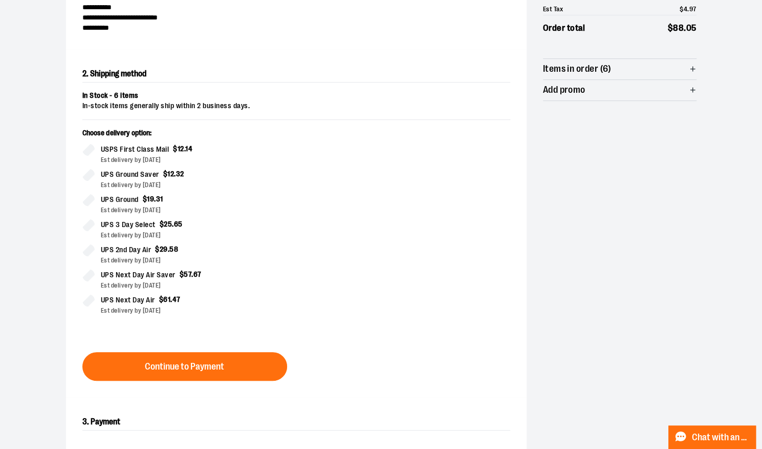
scroll to position [164, 0]
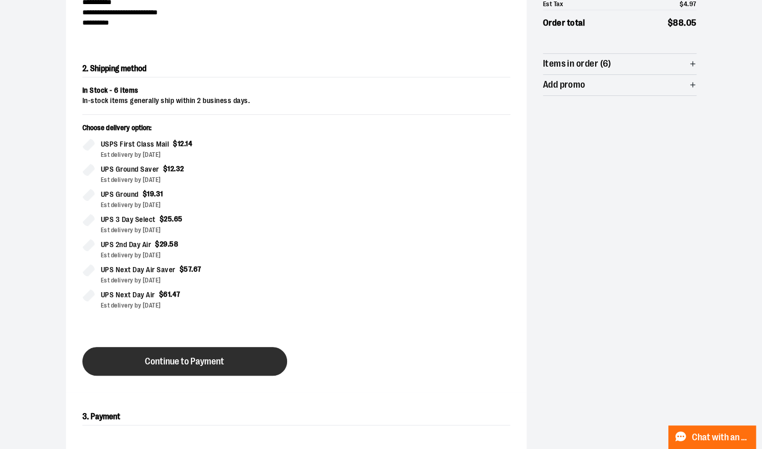
click at [184, 361] on span "Continue to Payment" at bounding box center [184, 361] width 79 height 10
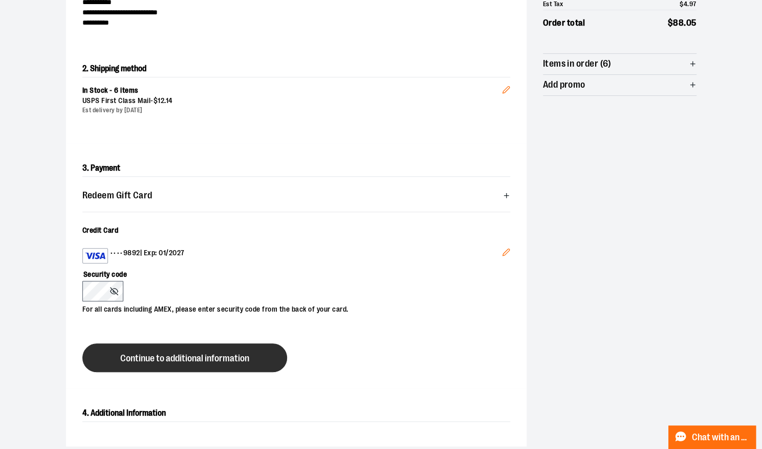
click at [177, 358] on span "Continue to additional information" at bounding box center [184, 358] width 129 height 10
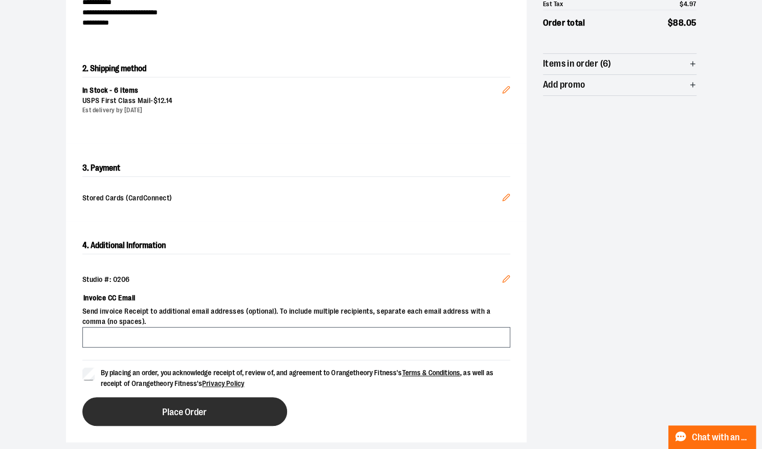
click at [174, 410] on span "Place Order" at bounding box center [184, 412] width 45 height 10
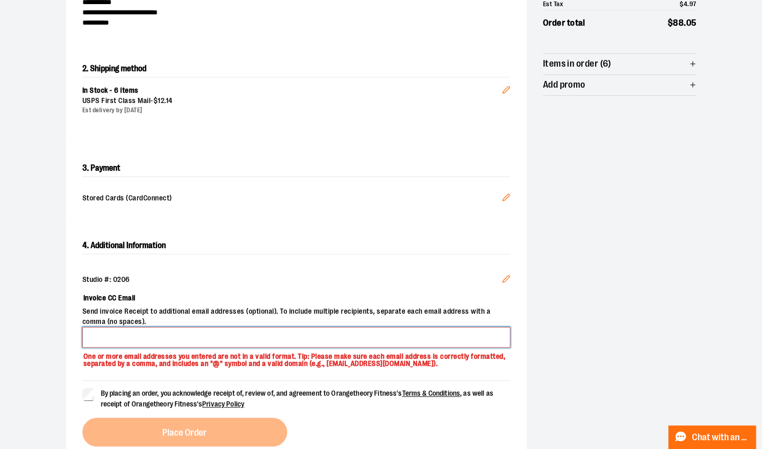
click at [142, 337] on input "Invoice CC Email" at bounding box center [296, 337] width 428 height 20
type input "**********"
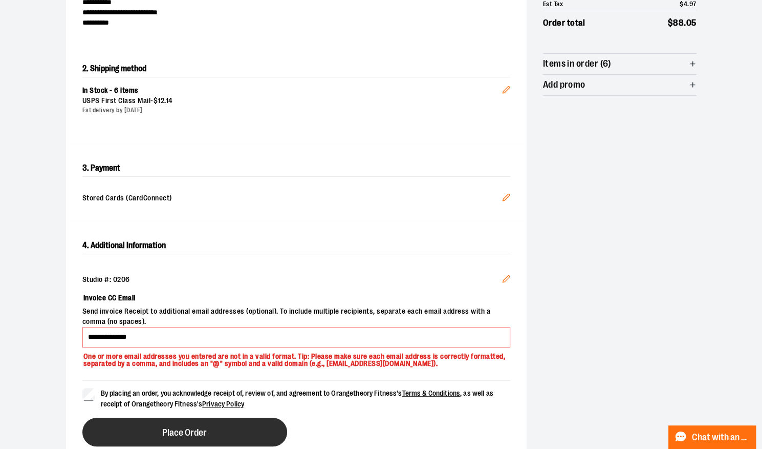
click at [166, 435] on span "Place Order" at bounding box center [184, 433] width 45 height 10
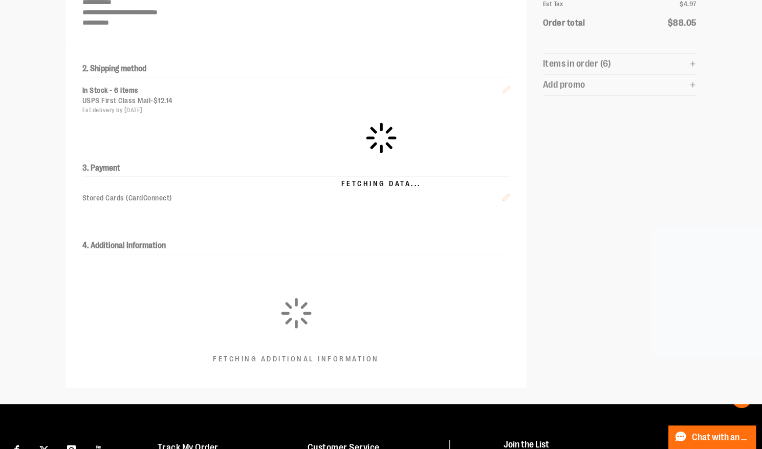
click at [183, 305] on div "Fetching Data..." at bounding box center [381, 154] width 762 height 497
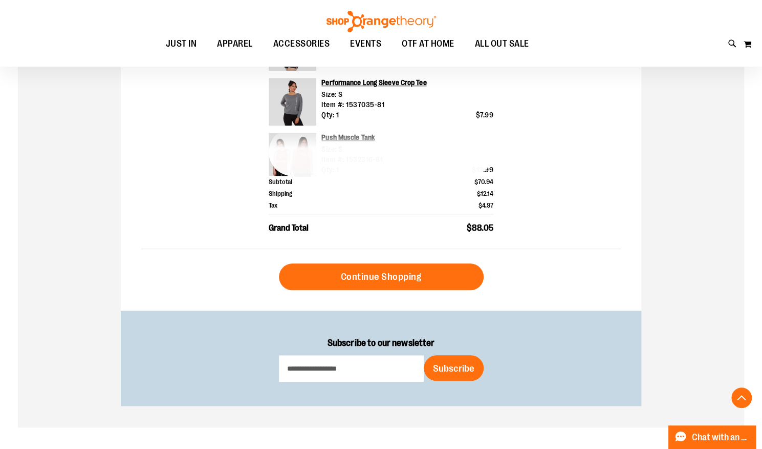
scroll to position [418, 0]
type input "**********"
click at [380, 150] on button "+ show 4 more" at bounding box center [381, 153] width 225 height 48
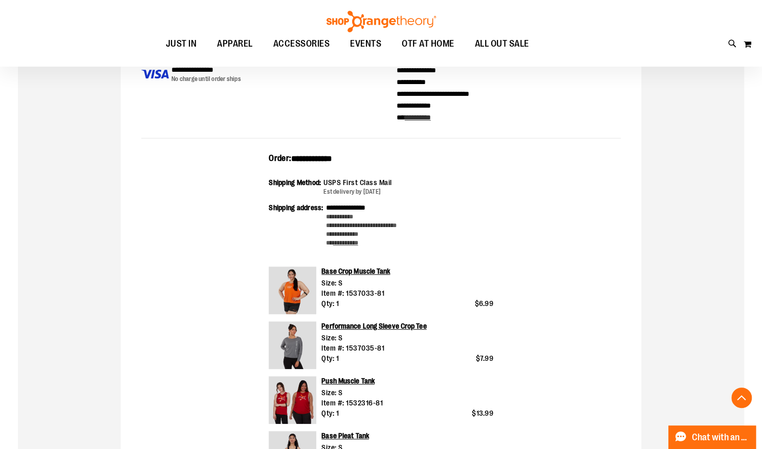
scroll to position [0, 0]
